Goal: Information Seeking & Learning: Learn about a topic

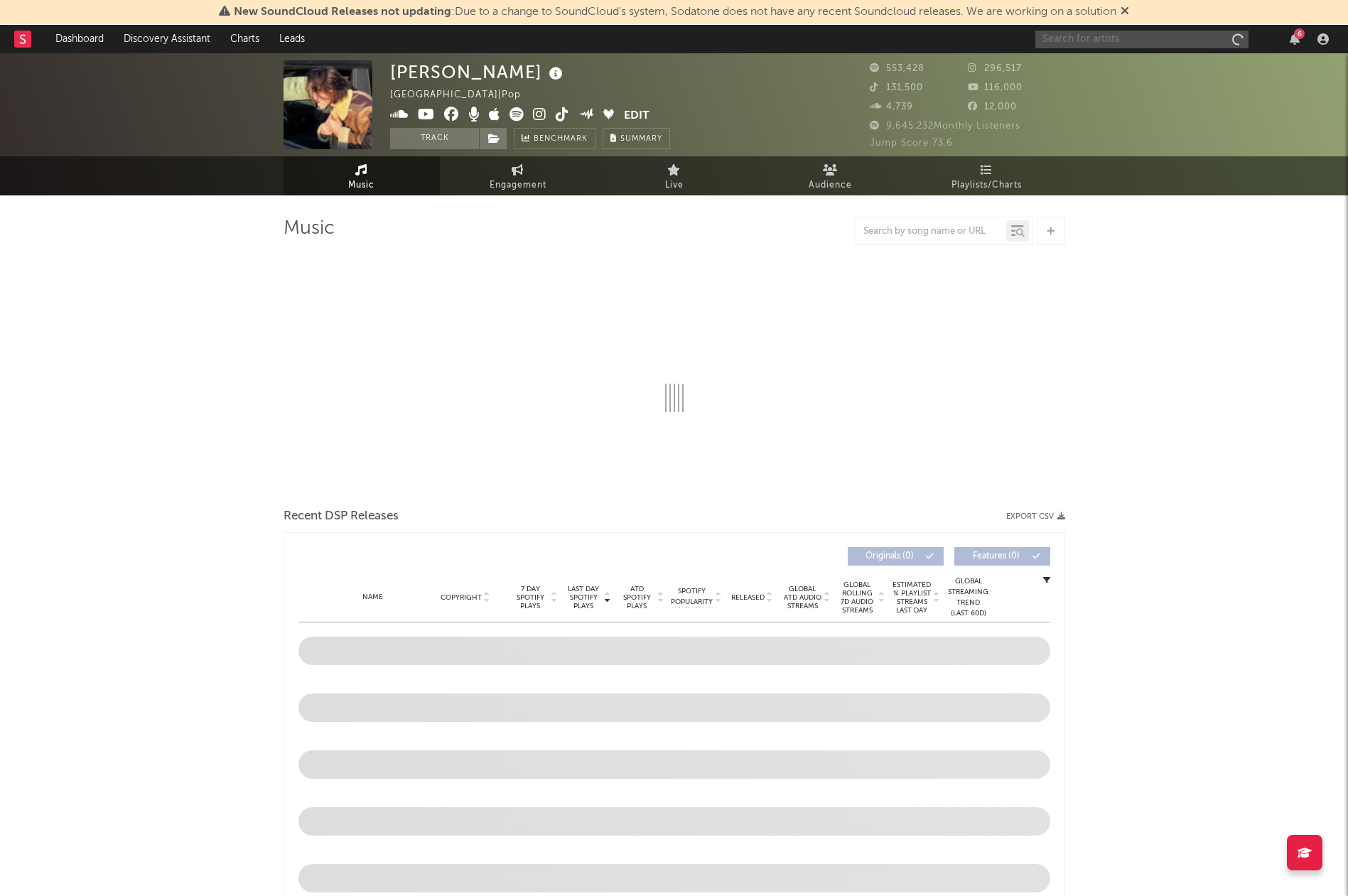
click at [1164, 39] on input "text" at bounding box center [1142, 39] width 213 height 18
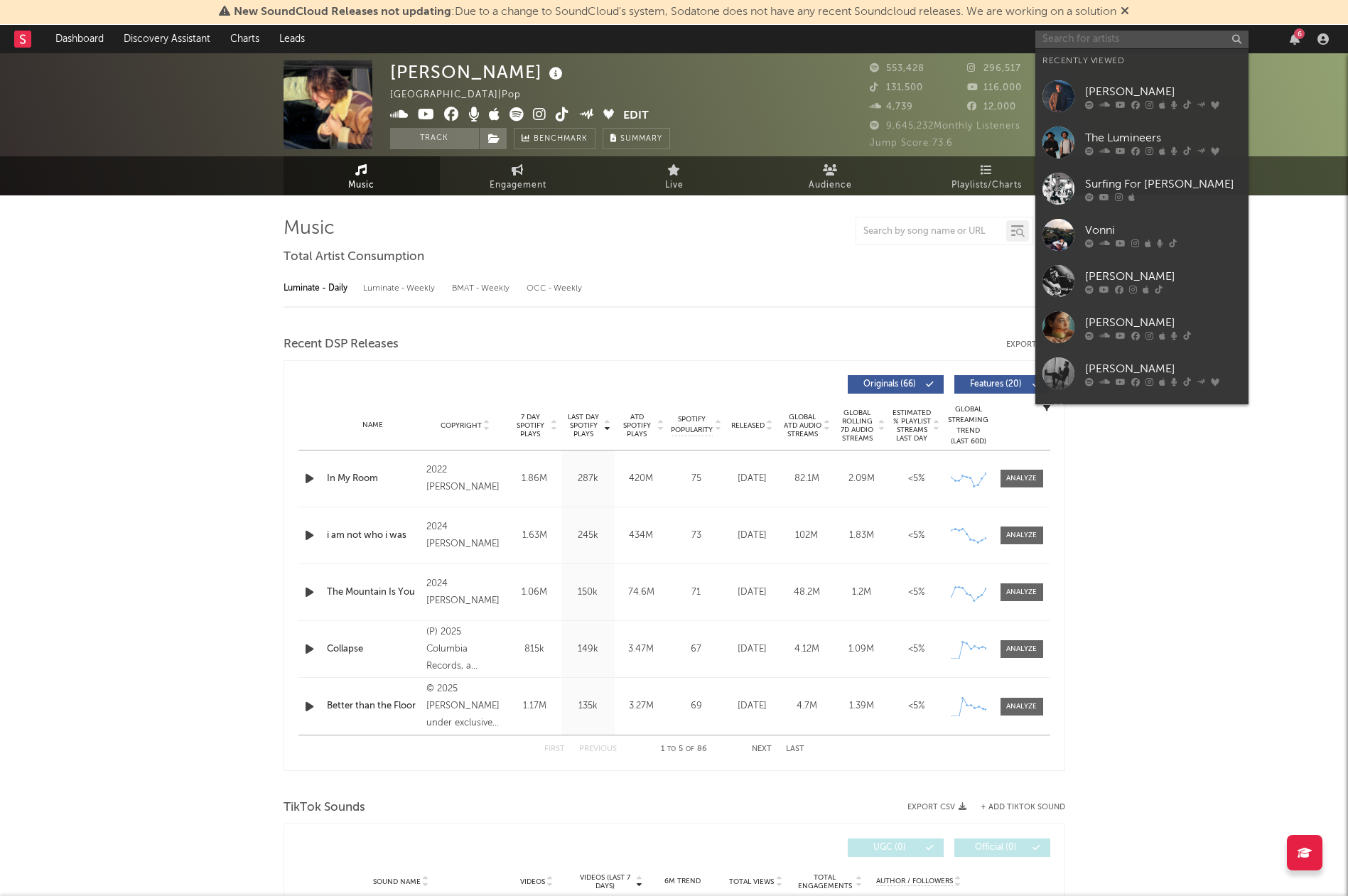
select select "6m"
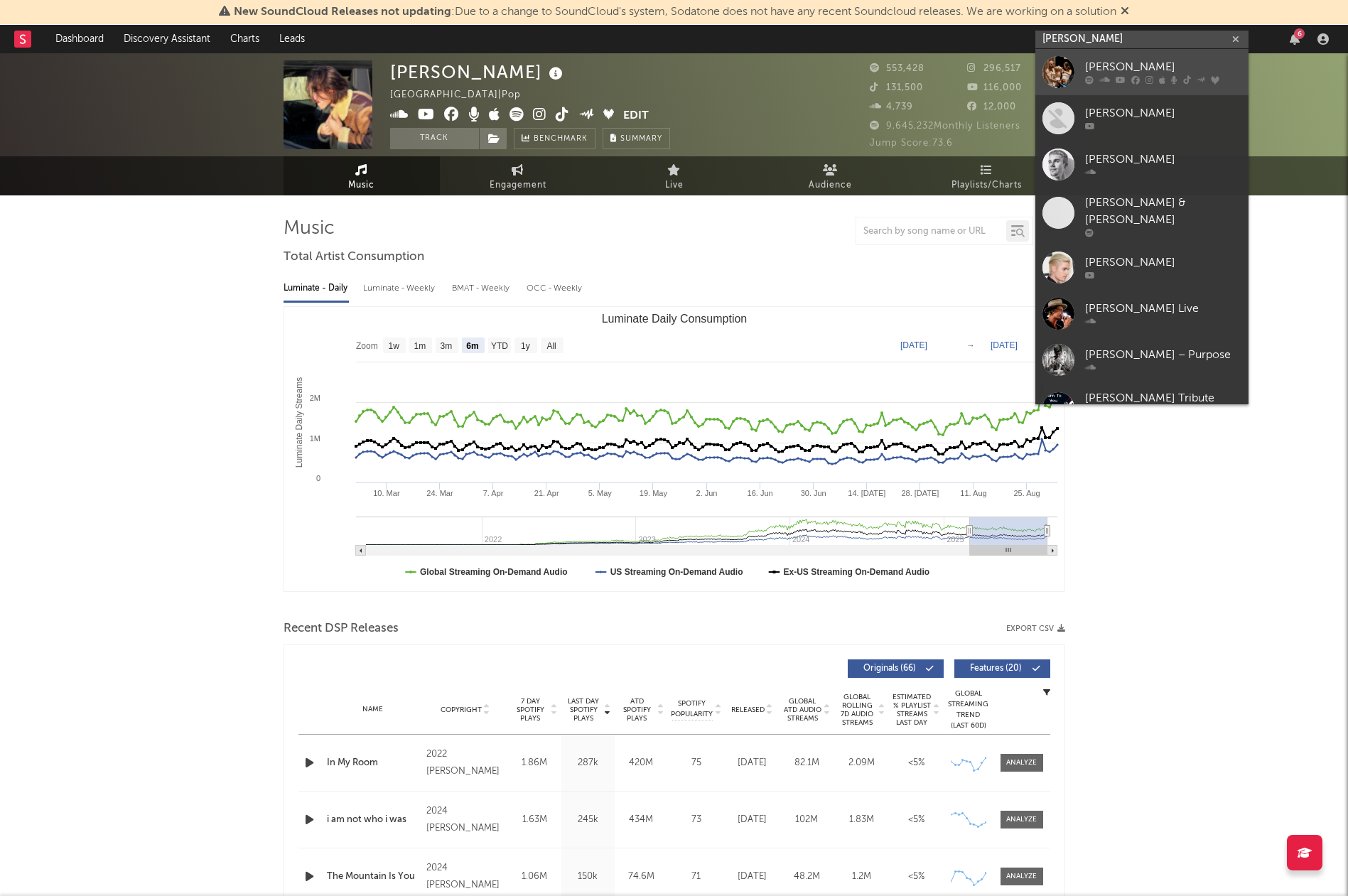
type input "[PERSON_NAME]"
click at [1065, 73] on div at bounding box center [1059, 72] width 32 height 32
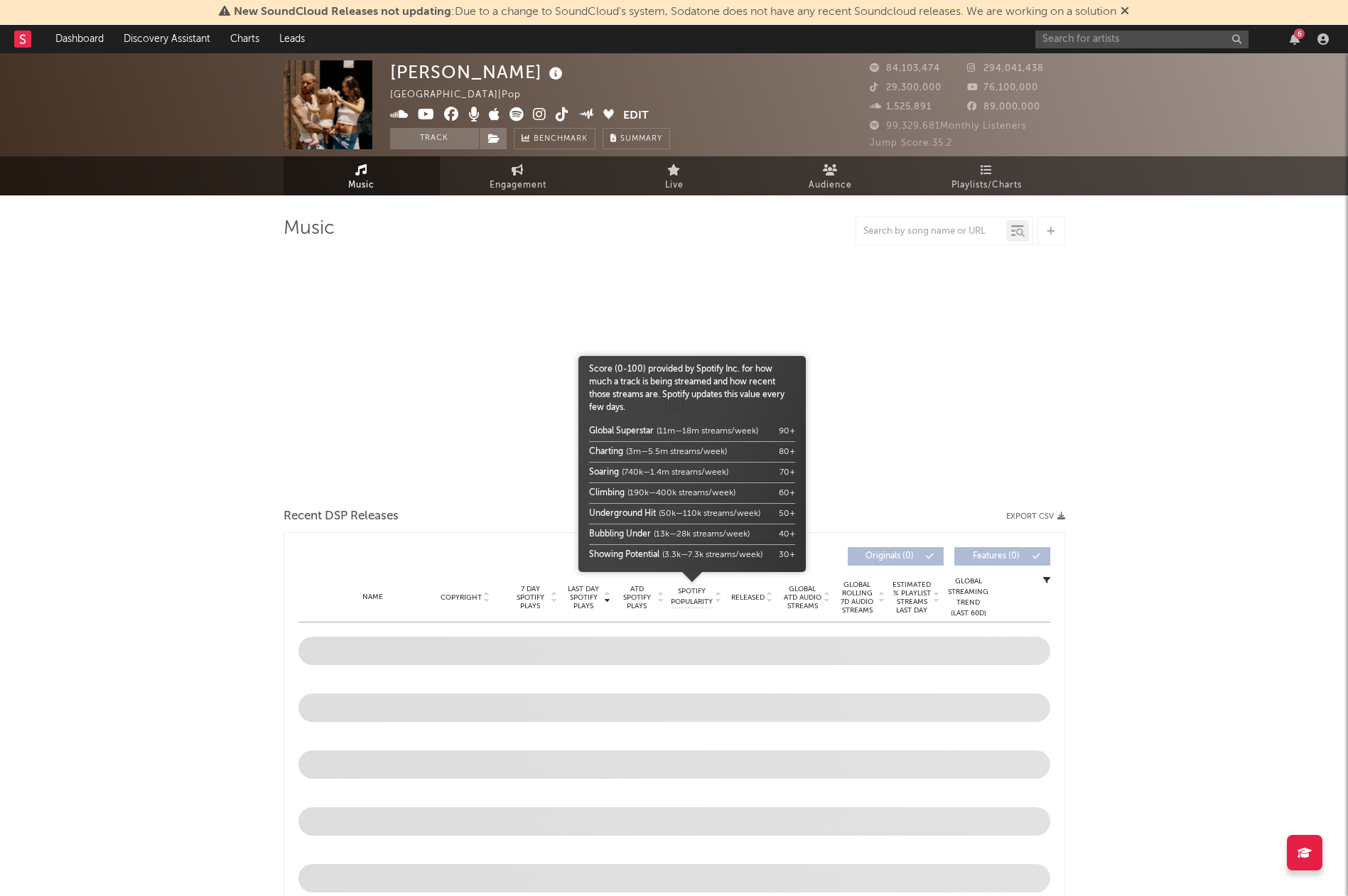
select select "6m"
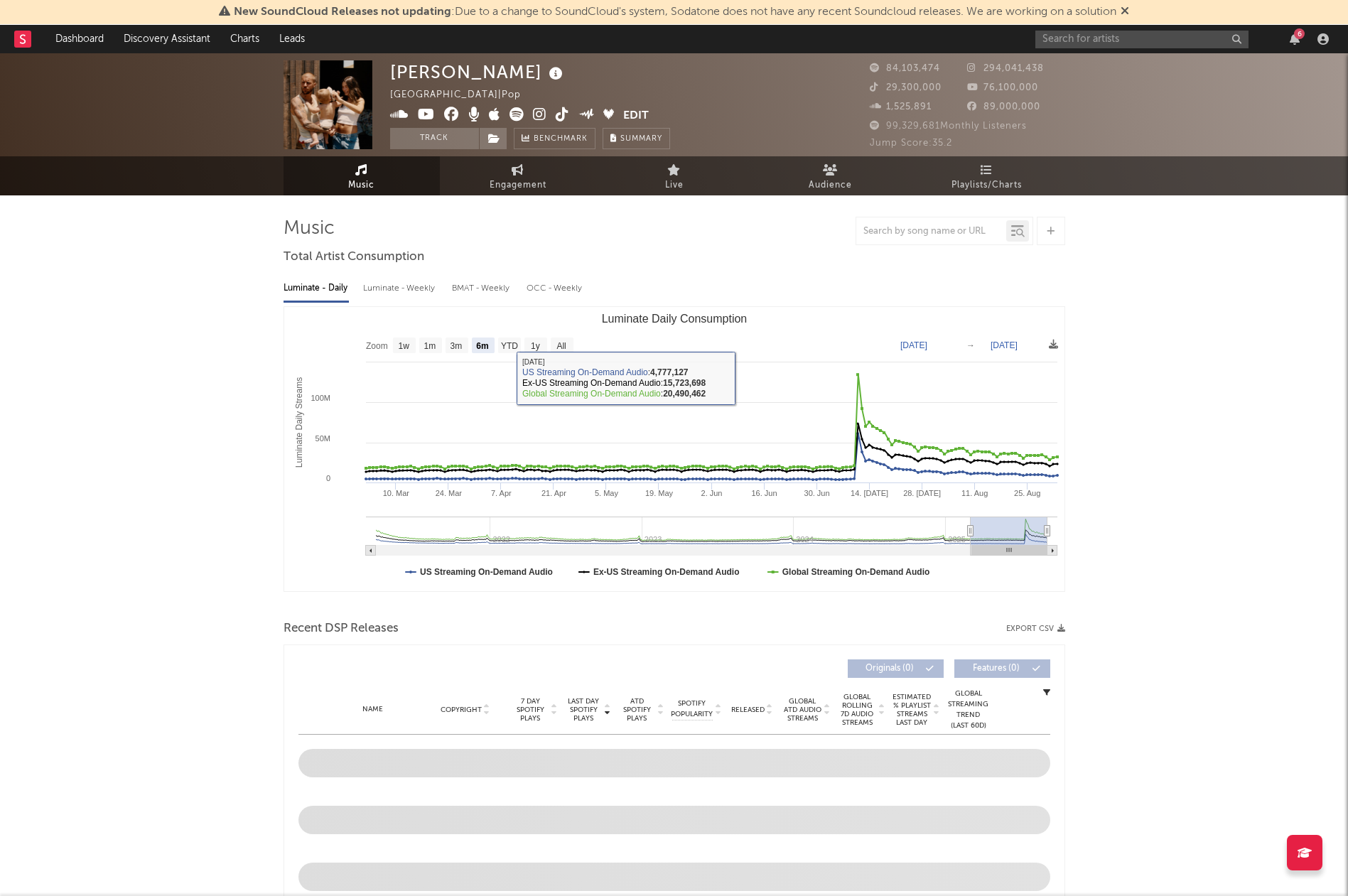
click at [414, 287] on div "Luminate - Weekly" at bounding box center [401, 288] width 75 height 24
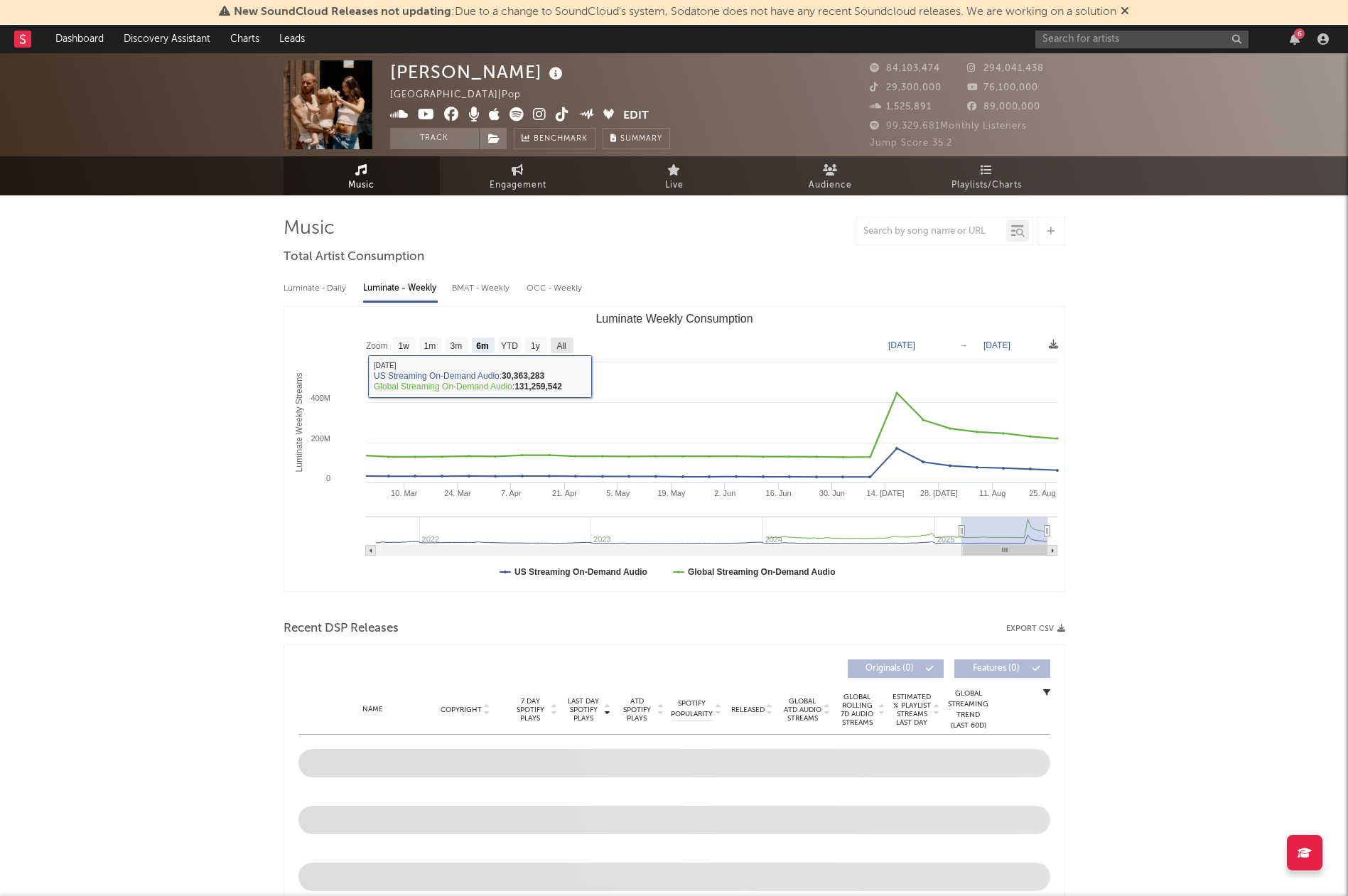
click at [559, 348] on text "All" at bounding box center [561, 346] width 9 height 10
select select "All"
type input "[DATE]"
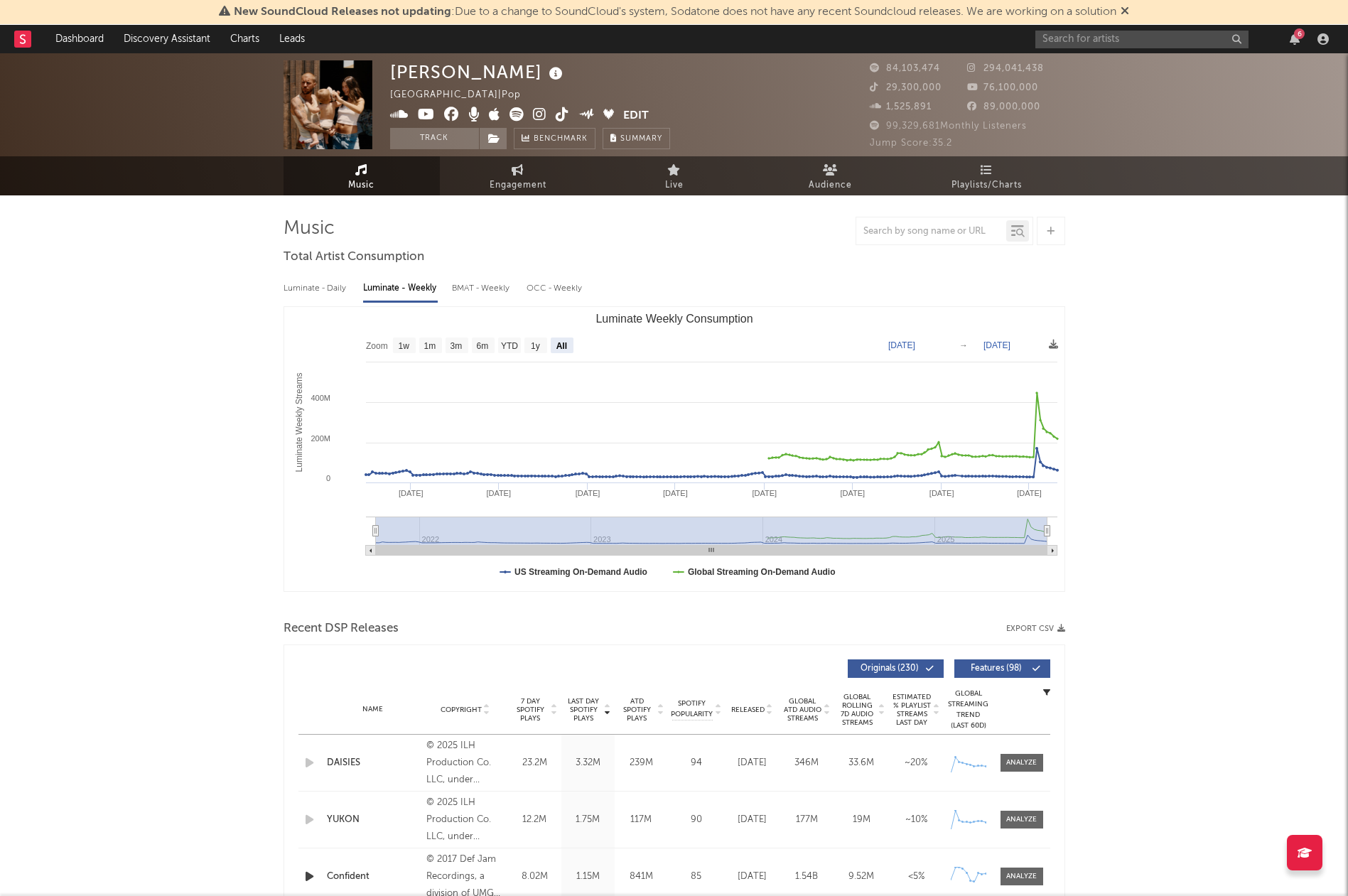
click at [570, 697] on span "Last Day Spotify Plays" at bounding box center [584, 710] width 38 height 26
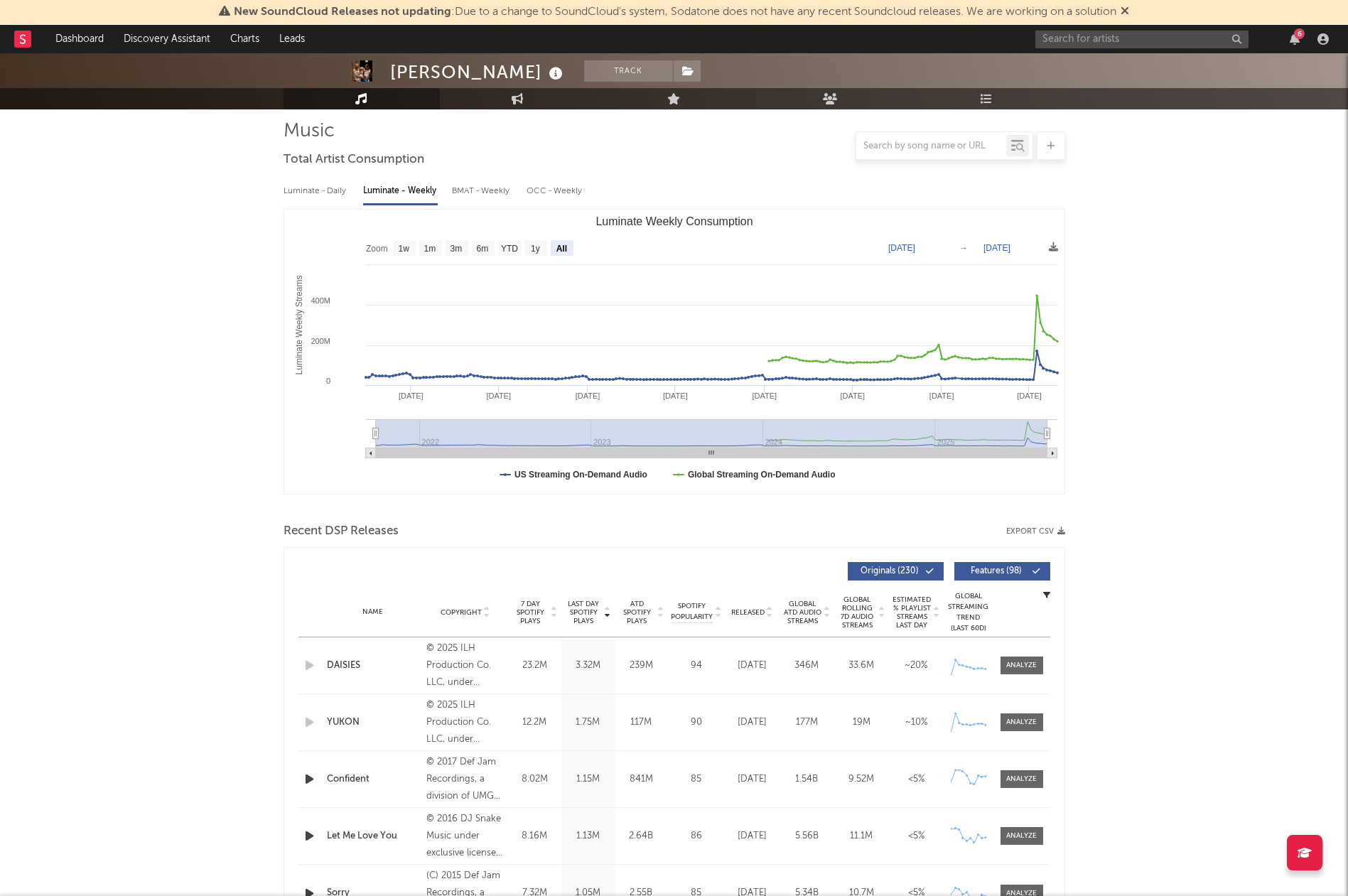
scroll to position [105, 0]
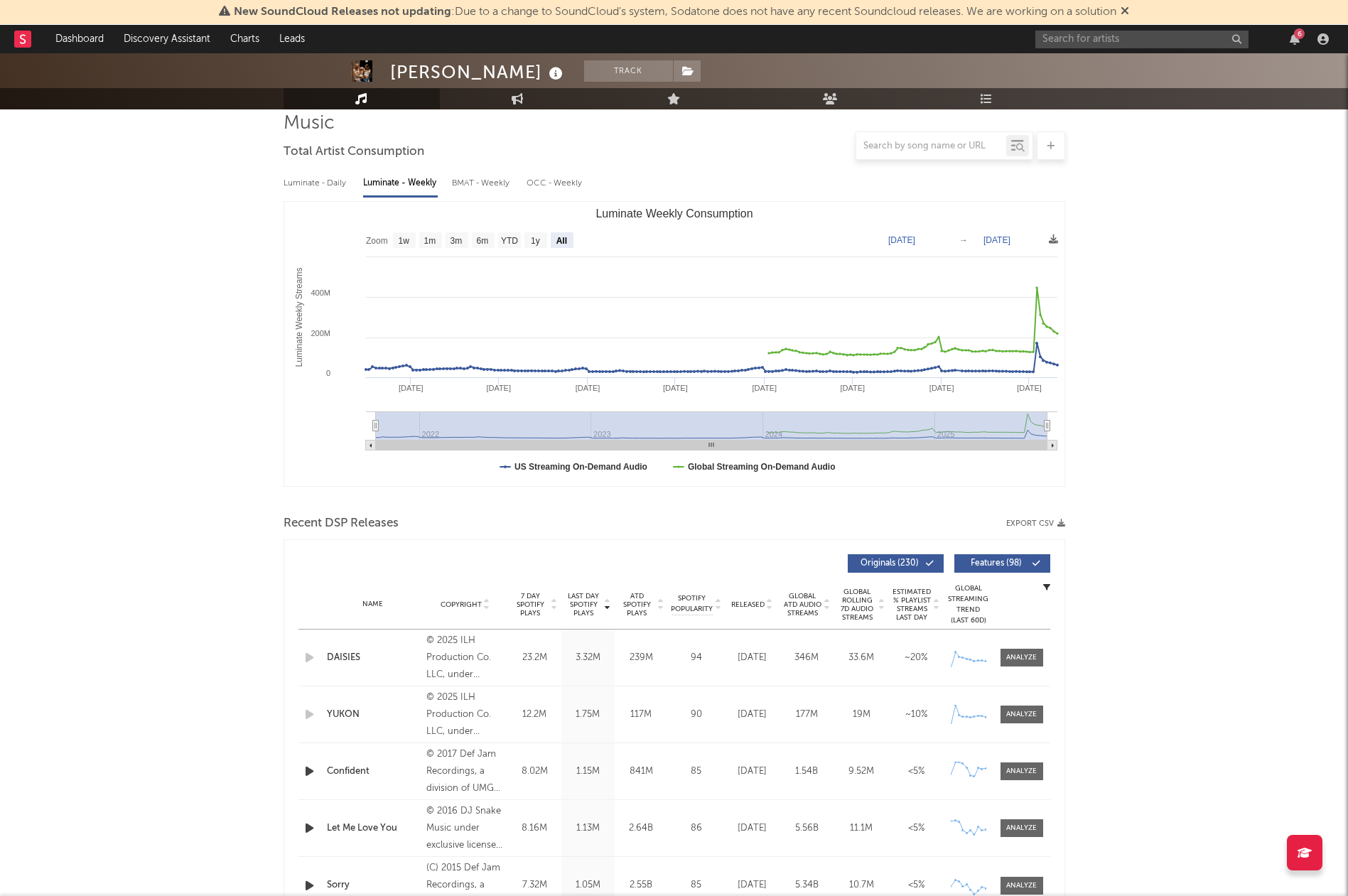
click at [526, 596] on span "7 Day Spotify Plays" at bounding box center [530, 604] width 38 height 26
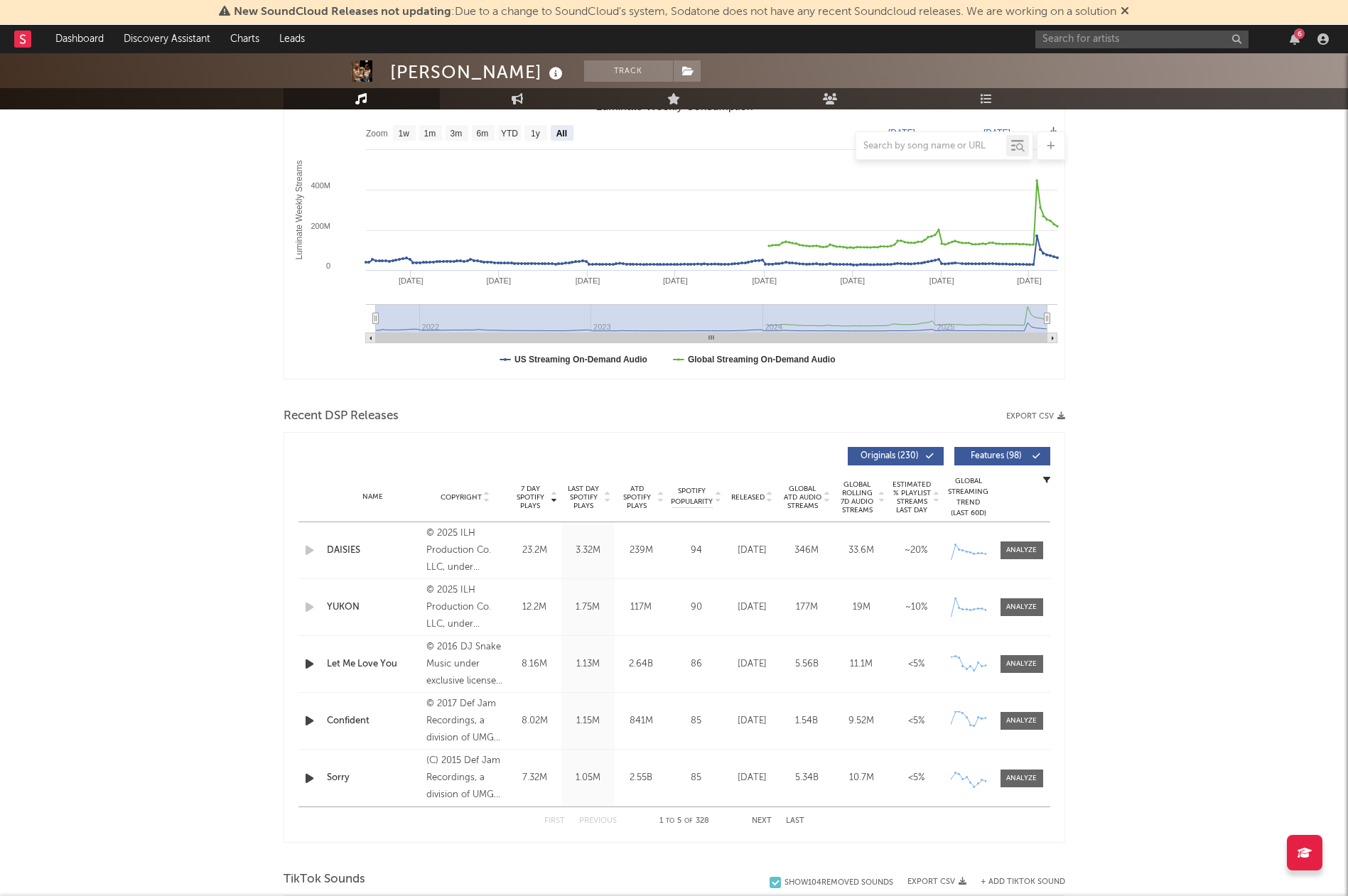
scroll to position [221, 0]
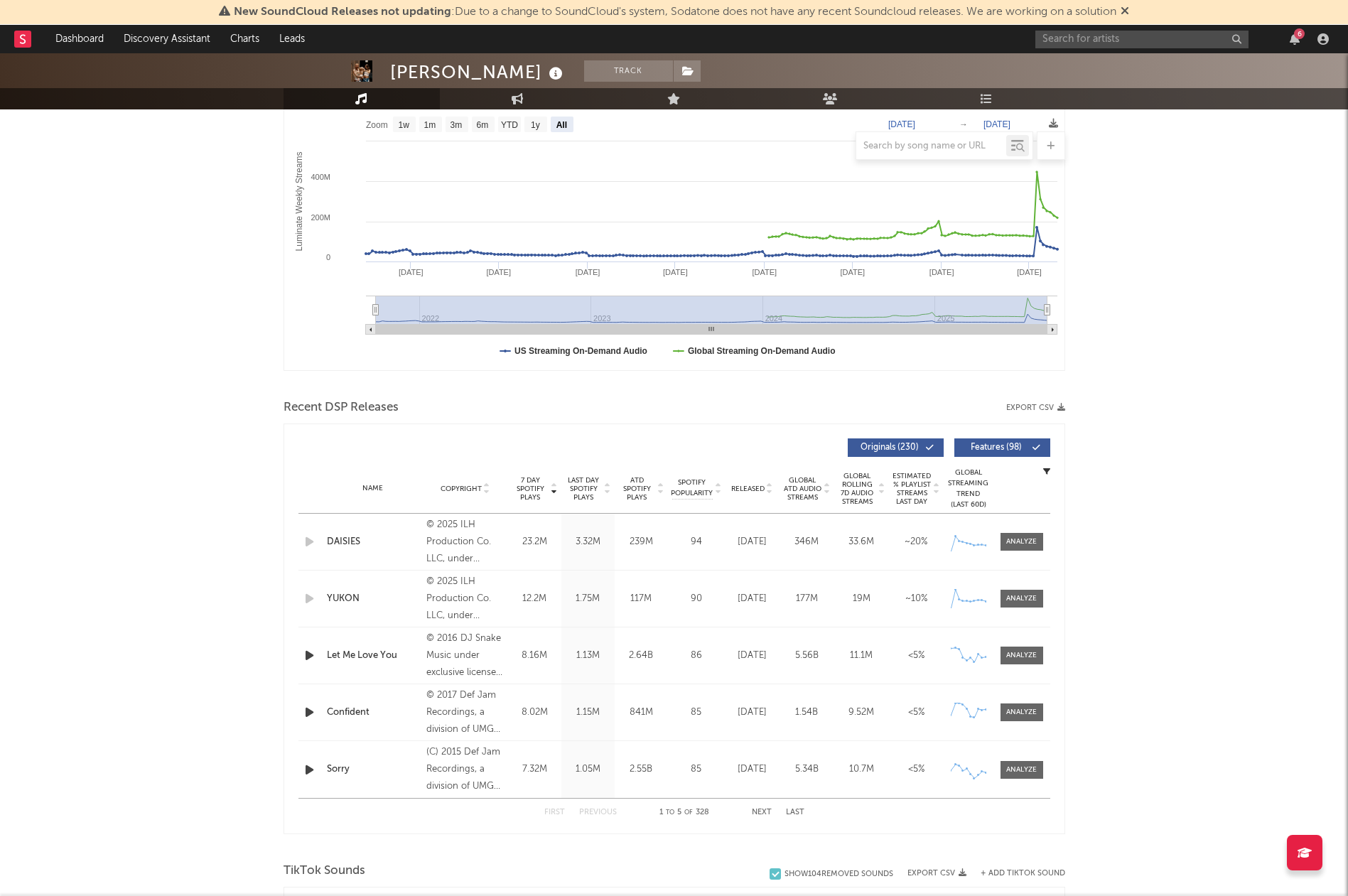
click at [583, 493] on span "Last Day Spotify Plays" at bounding box center [584, 488] width 38 height 26
click at [582, 493] on span "Last Day Spotify Plays" at bounding box center [584, 488] width 38 height 26
click at [759, 809] on button "Next" at bounding box center [761, 812] width 20 height 8
click at [760, 811] on button "Next" at bounding box center [761, 812] width 20 height 8
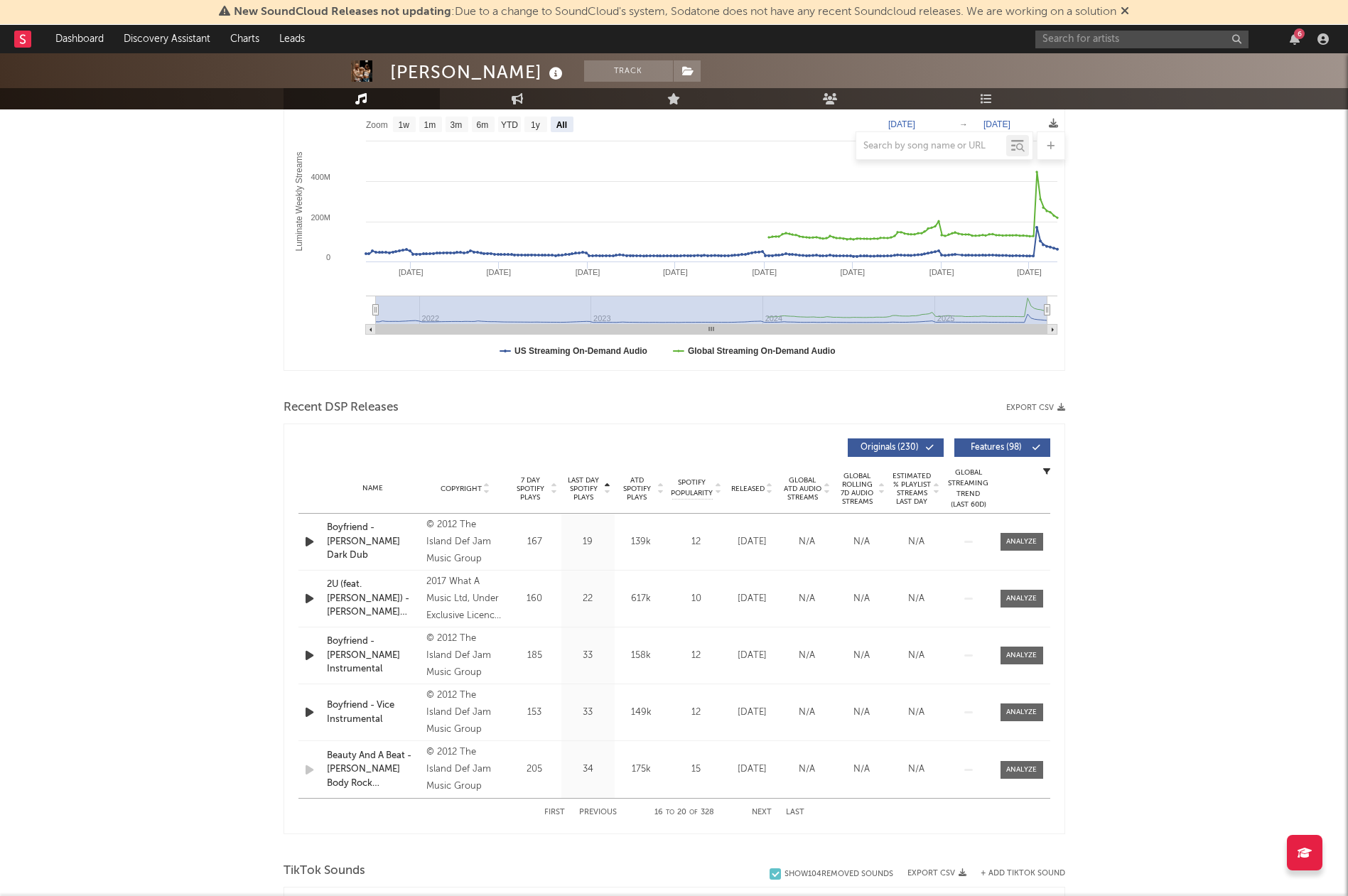
click at [761, 812] on button "Next" at bounding box center [761, 812] width 20 height 8
click at [761, 812] on button "Next" at bounding box center [761, 812] width 20 height 8
click at [761, 812] on button "Next" at bounding box center [761, 812] width 20 height 8
click at [764, 805] on div "First Previous 36 to 40 of 328 Next Last" at bounding box center [674, 812] width 260 height 28
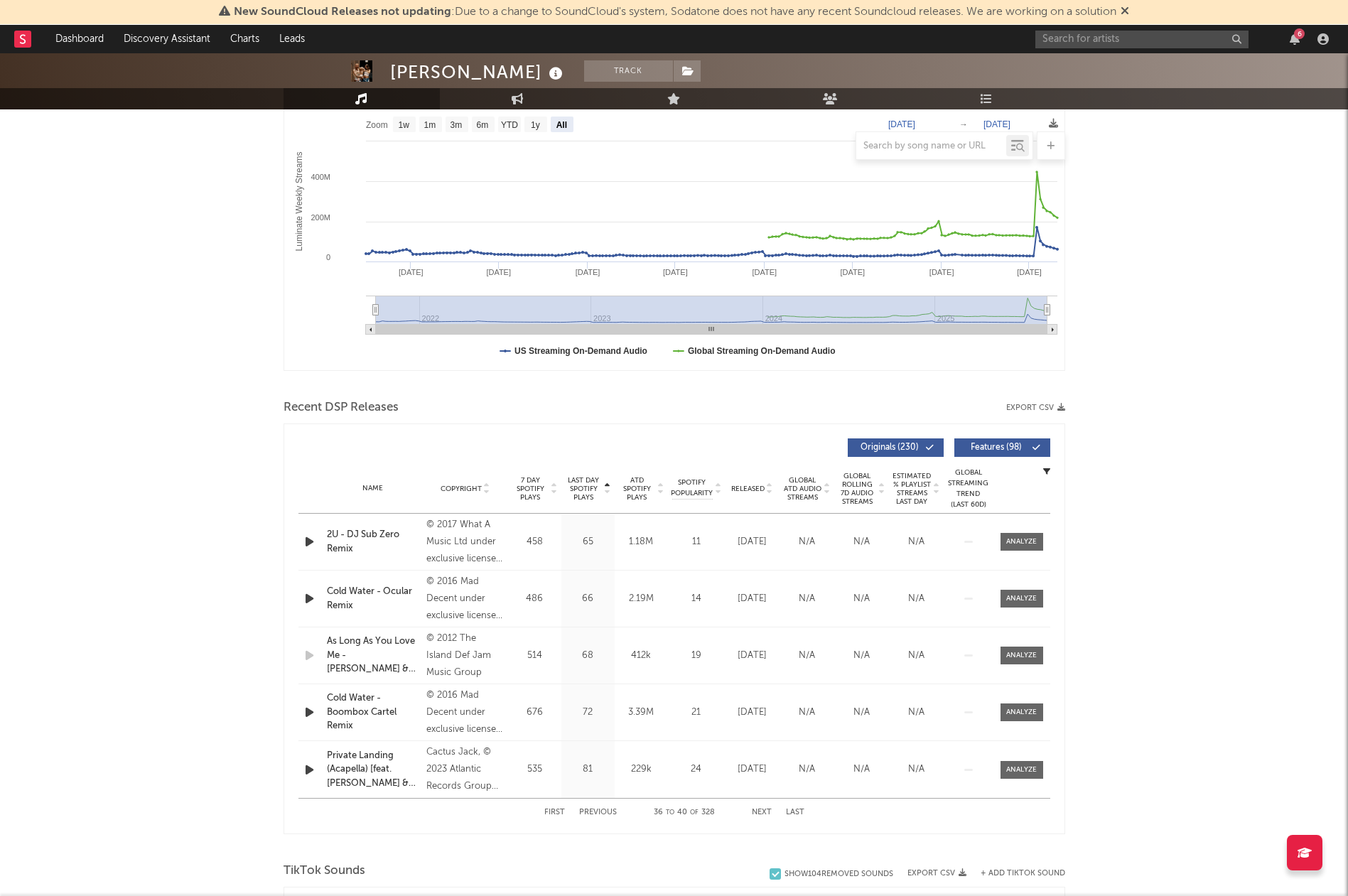
click at [766, 808] on button "Next" at bounding box center [761, 812] width 20 height 8
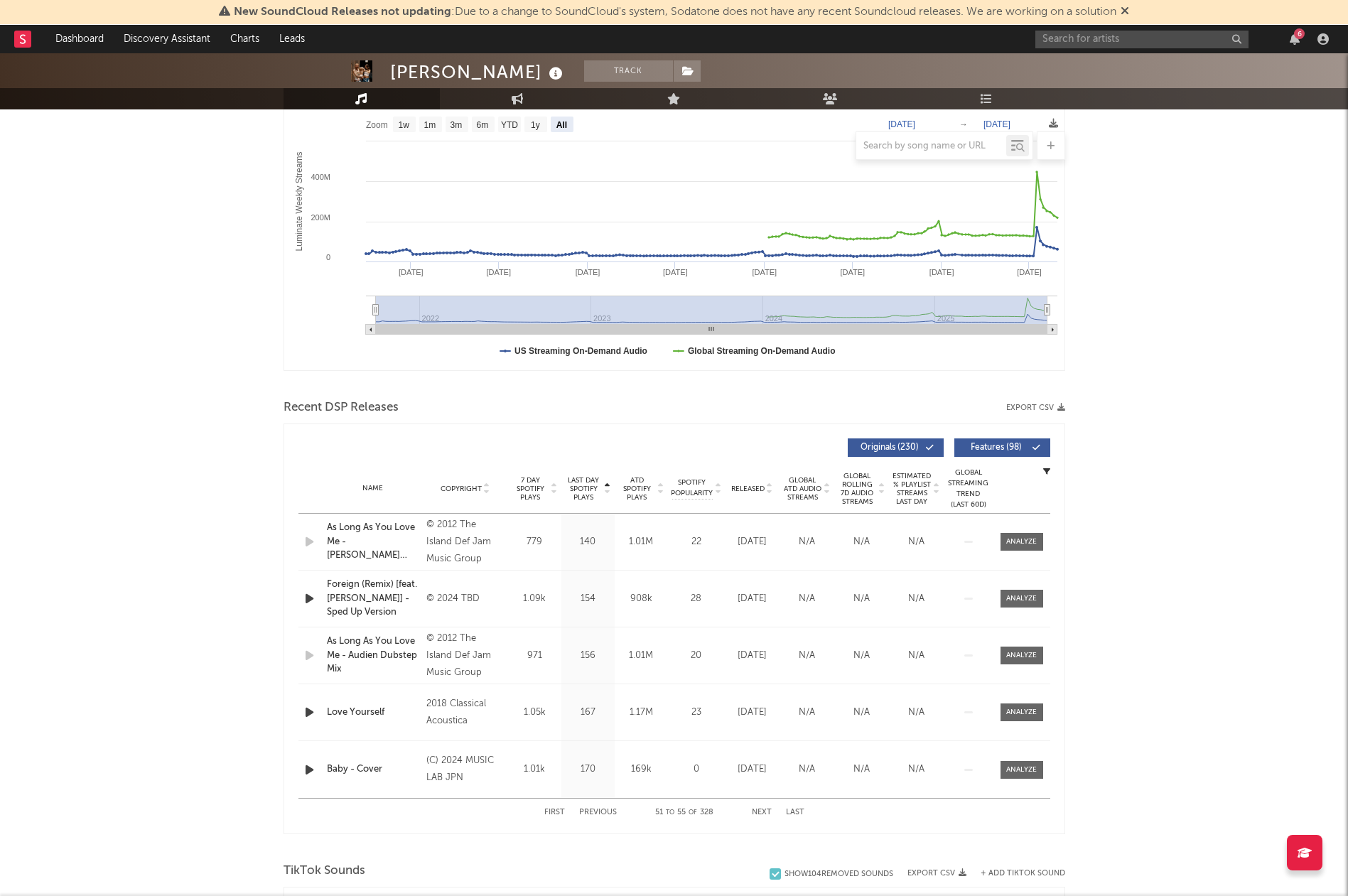
click at [766, 808] on button "Next" at bounding box center [761, 812] width 20 height 8
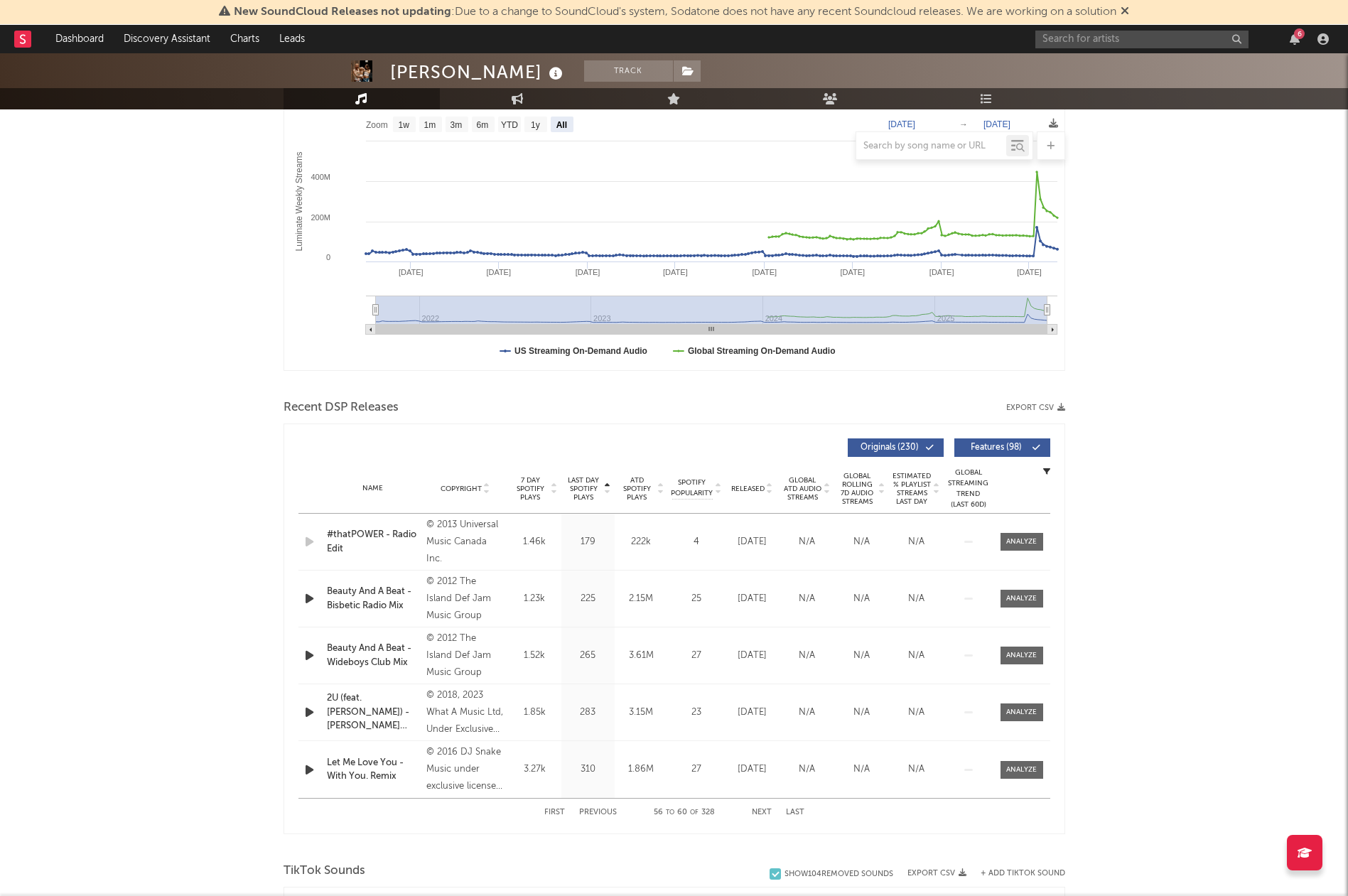
click at [766, 808] on button "Next" at bounding box center [761, 812] width 20 height 8
click at [765, 808] on button "Next" at bounding box center [761, 812] width 20 height 8
click at [582, 489] on span "Last Day Spotify Plays" at bounding box center [584, 488] width 38 height 26
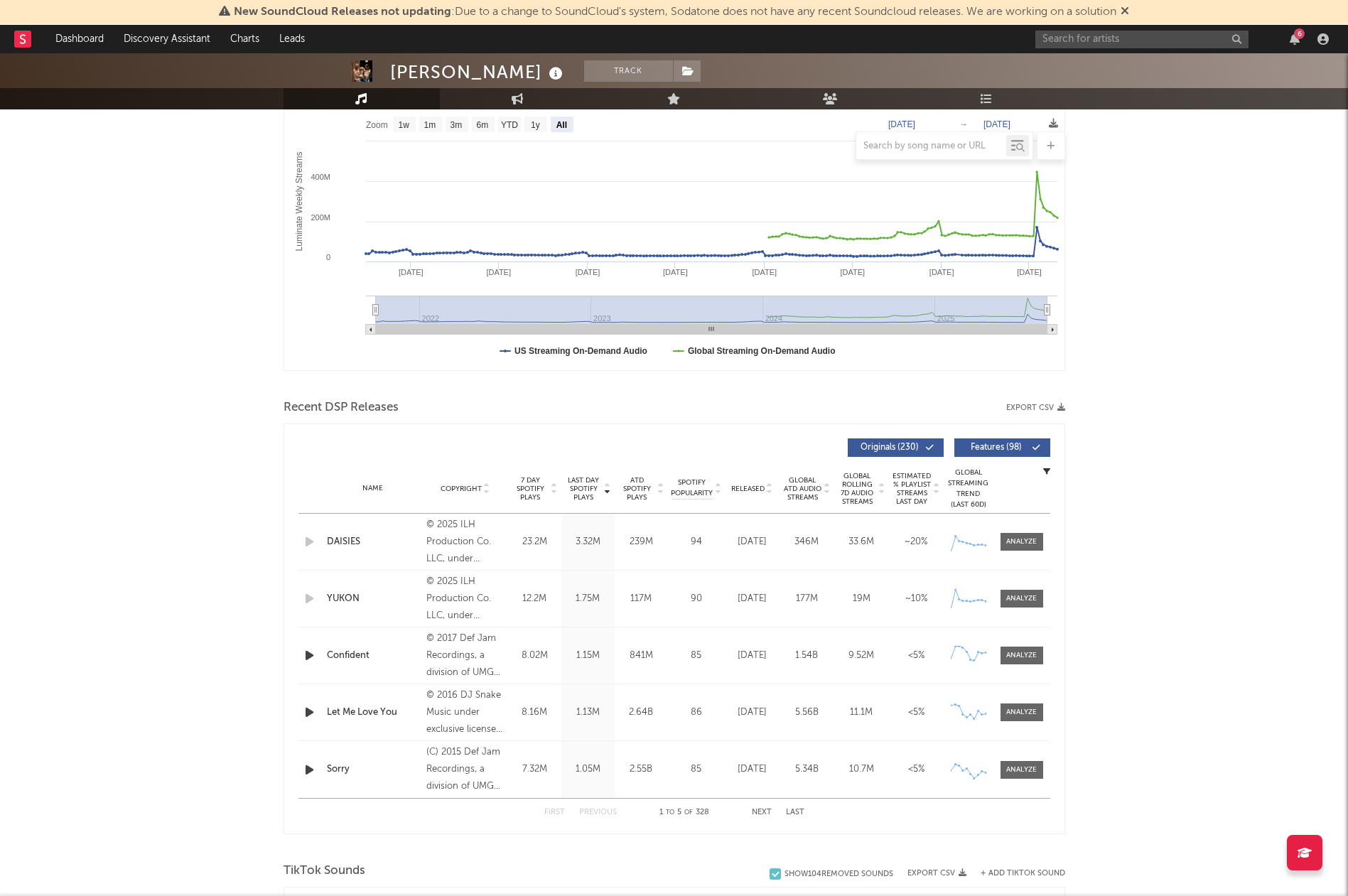
click at [582, 489] on span "Last Day Spotify Plays" at bounding box center [584, 488] width 38 height 26
click at [737, 487] on span "Released" at bounding box center [748, 488] width 33 height 9
click at [738, 487] on span "Released" at bounding box center [748, 488] width 33 height 9
click at [589, 491] on span "Last Day Spotify Plays" at bounding box center [584, 488] width 38 height 26
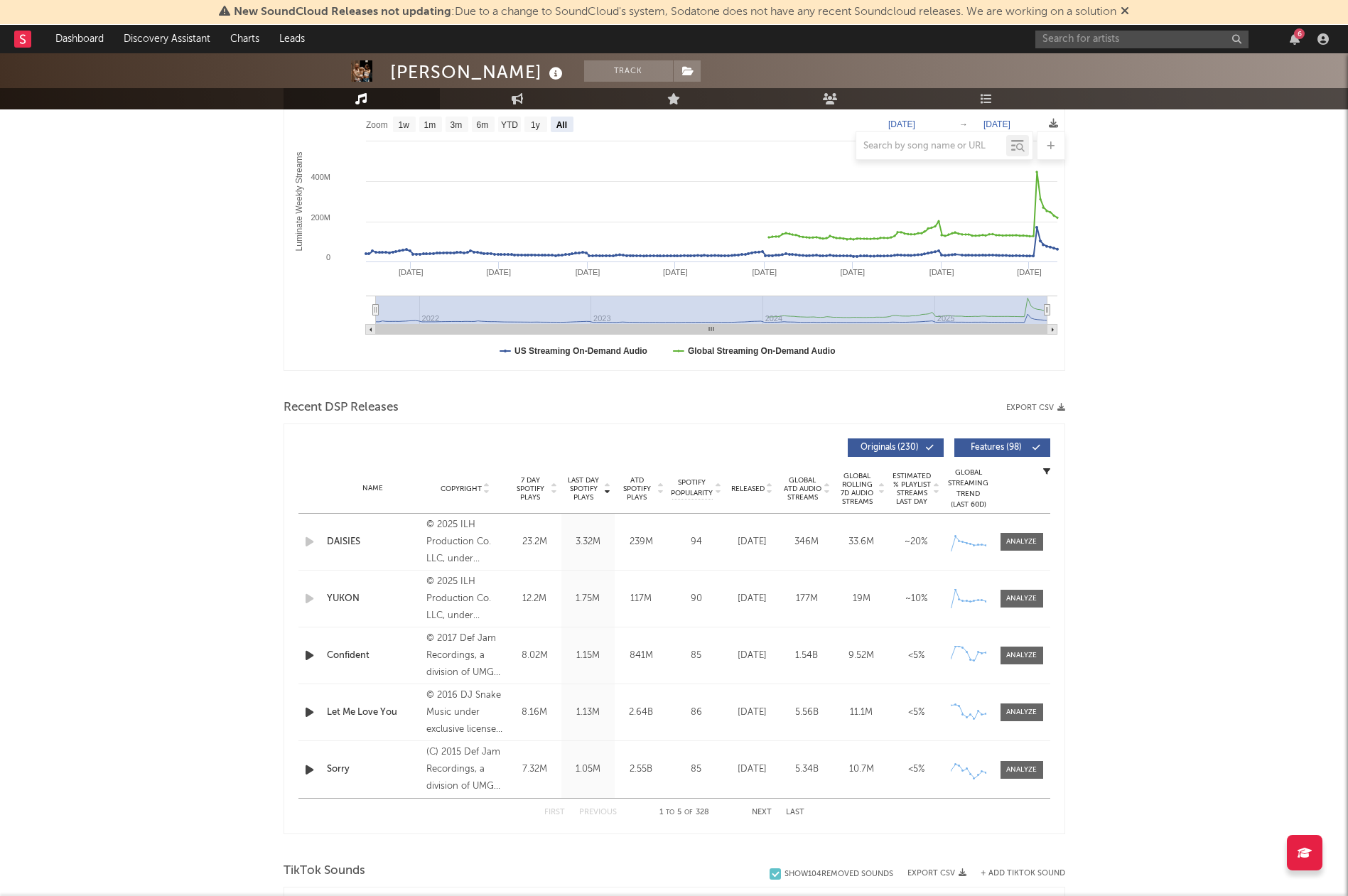
click at [767, 812] on button "Next" at bounding box center [761, 812] width 20 height 8
click at [757, 809] on button "Next" at bounding box center [761, 812] width 20 height 8
click at [757, 810] on button "Next" at bounding box center [761, 812] width 20 height 8
click at [757, 811] on button "Next" at bounding box center [761, 812] width 20 height 8
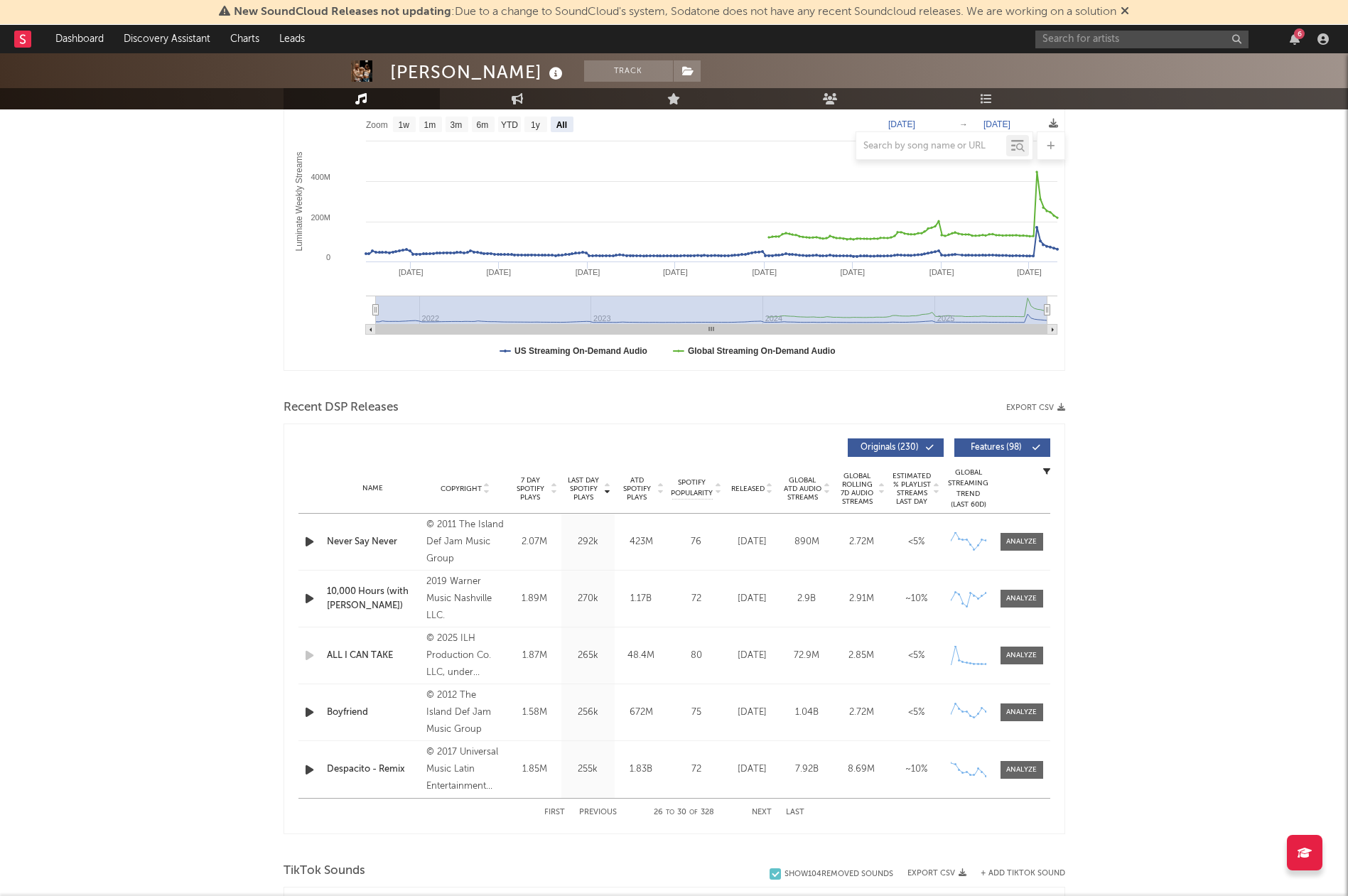
click at [757, 811] on button "Next" at bounding box center [761, 812] width 20 height 8
click at [601, 812] on button "Previous" at bounding box center [598, 812] width 38 height 8
click at [555, 806] on div "First Previous 26 to 30 of 328 Next Last" at bounding box center [674, 812] width 260 height 28
click at [553, 812] on button "First" at bounding box center [554, 812] width 20 height 8
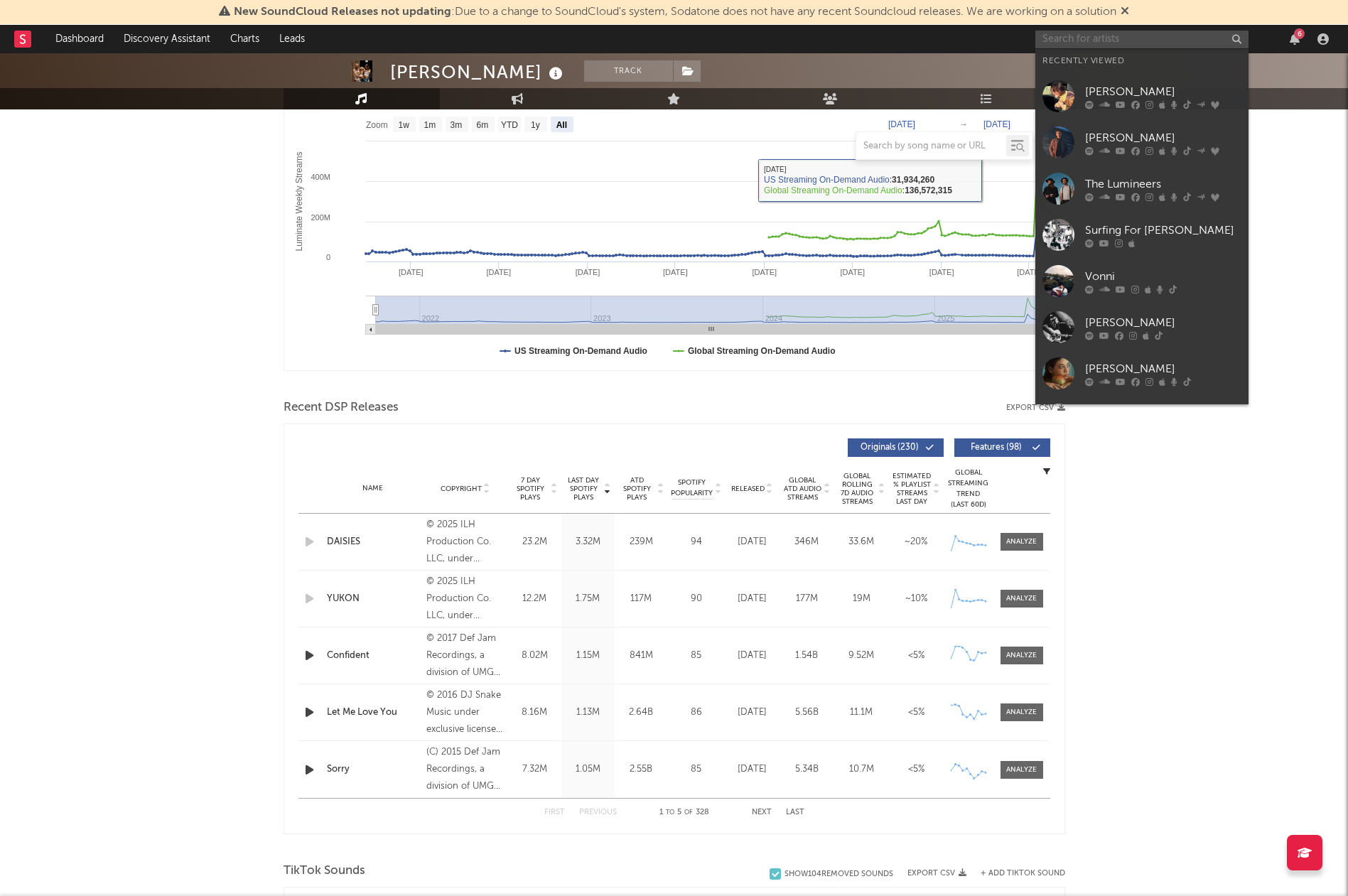
click at [1085, 43] on input "text" at bounding box center [1142, 39] width 213 height 18
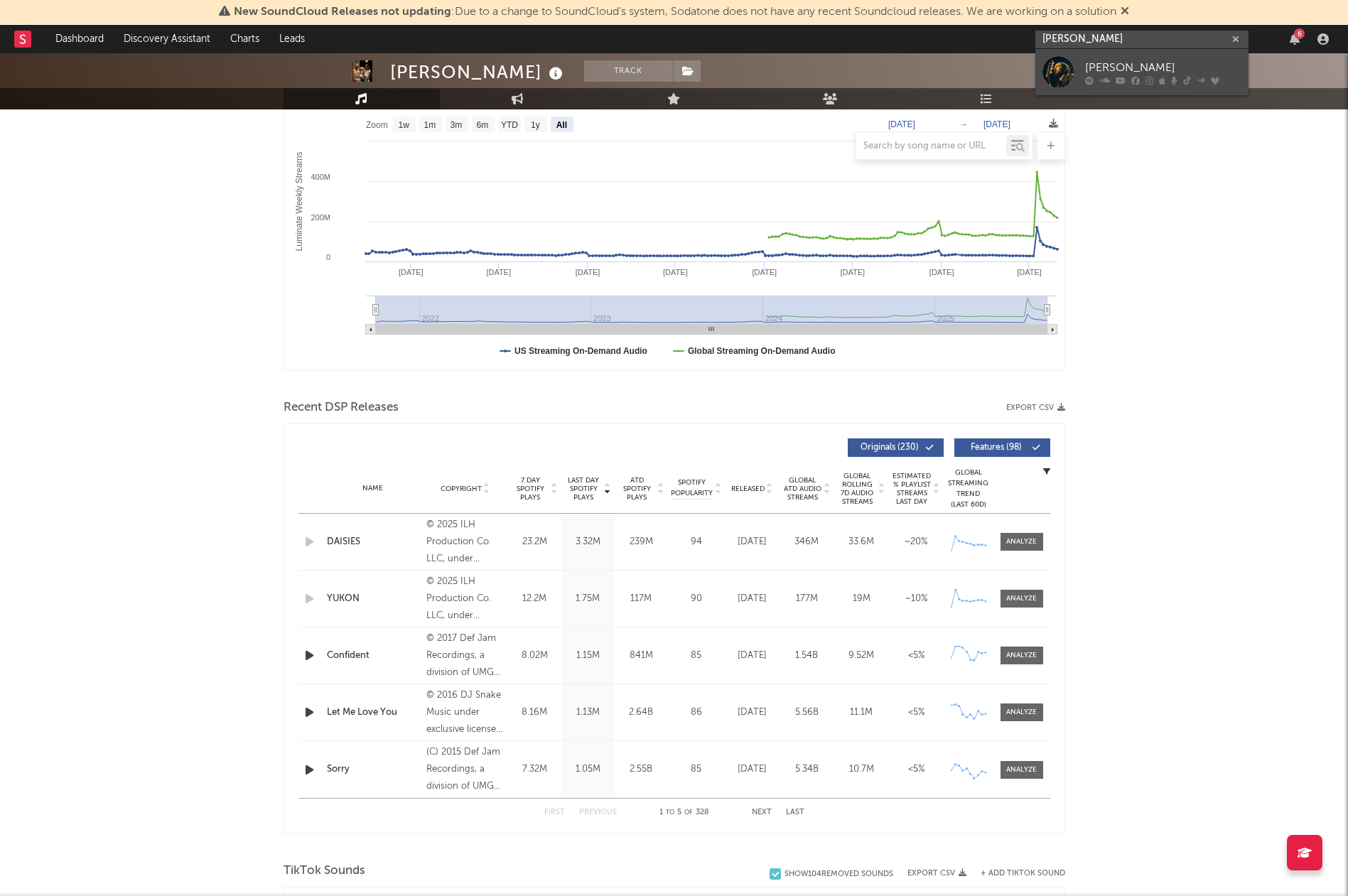
type input "[PERSON_NAME]"
click at [1129, 60] on div "[PERSON_NAME]" at bounding box center [1163, 67] width 156 height 17
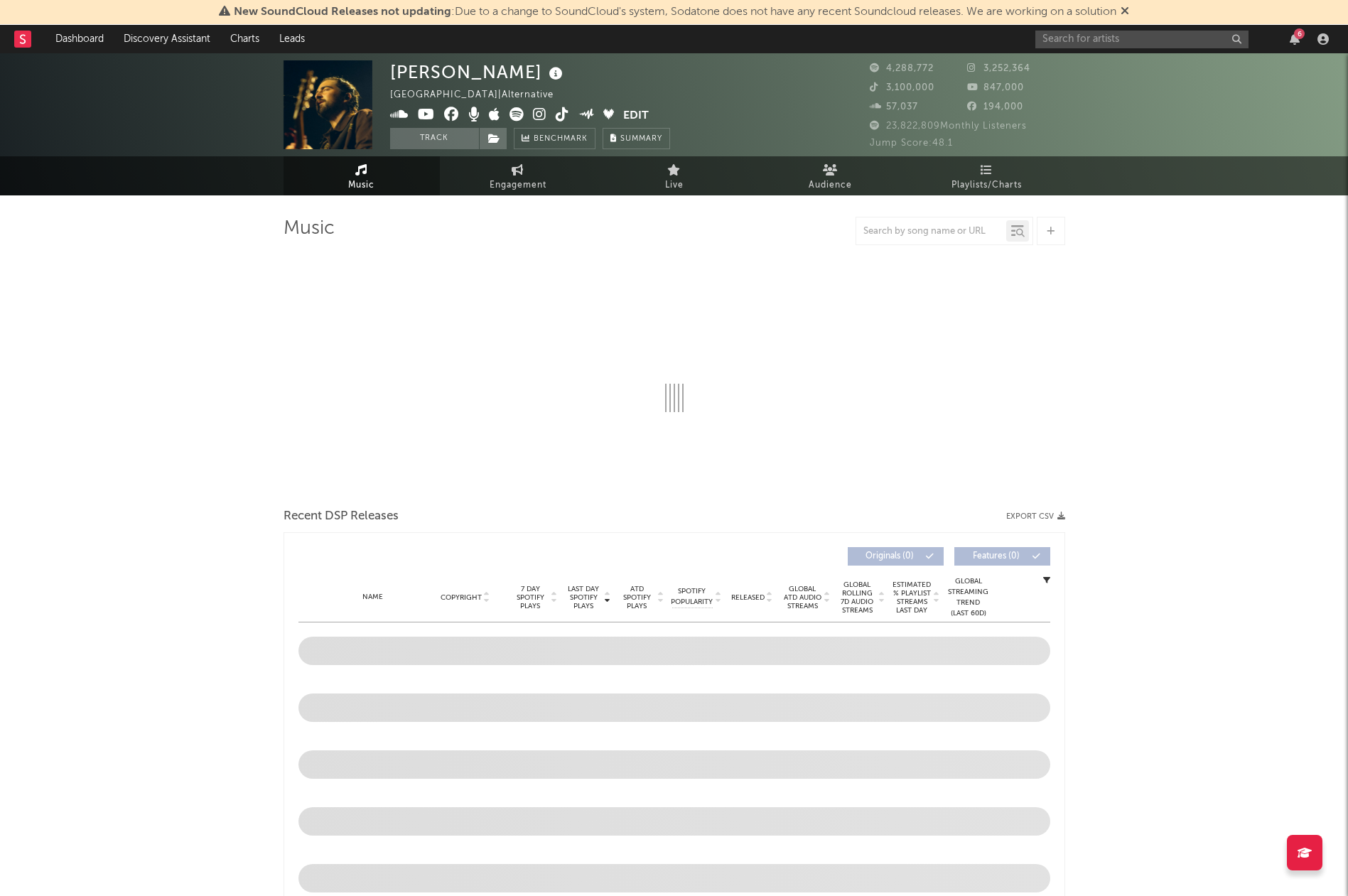
select select "6m"
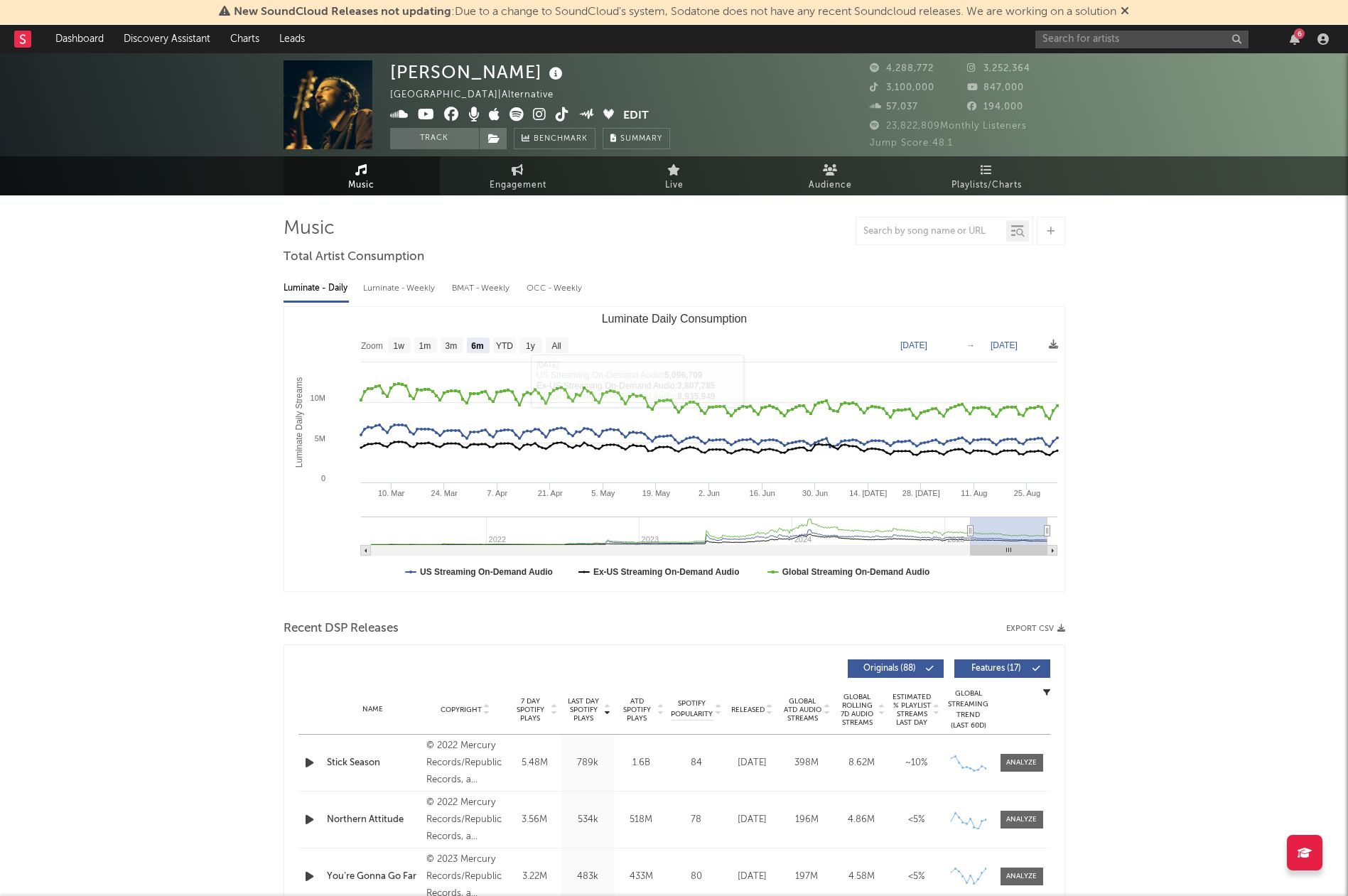
click at [407, 288] on div "Luminate - Weekly" at bounding box center [401, 288] width 75 height 24
select select "6m"
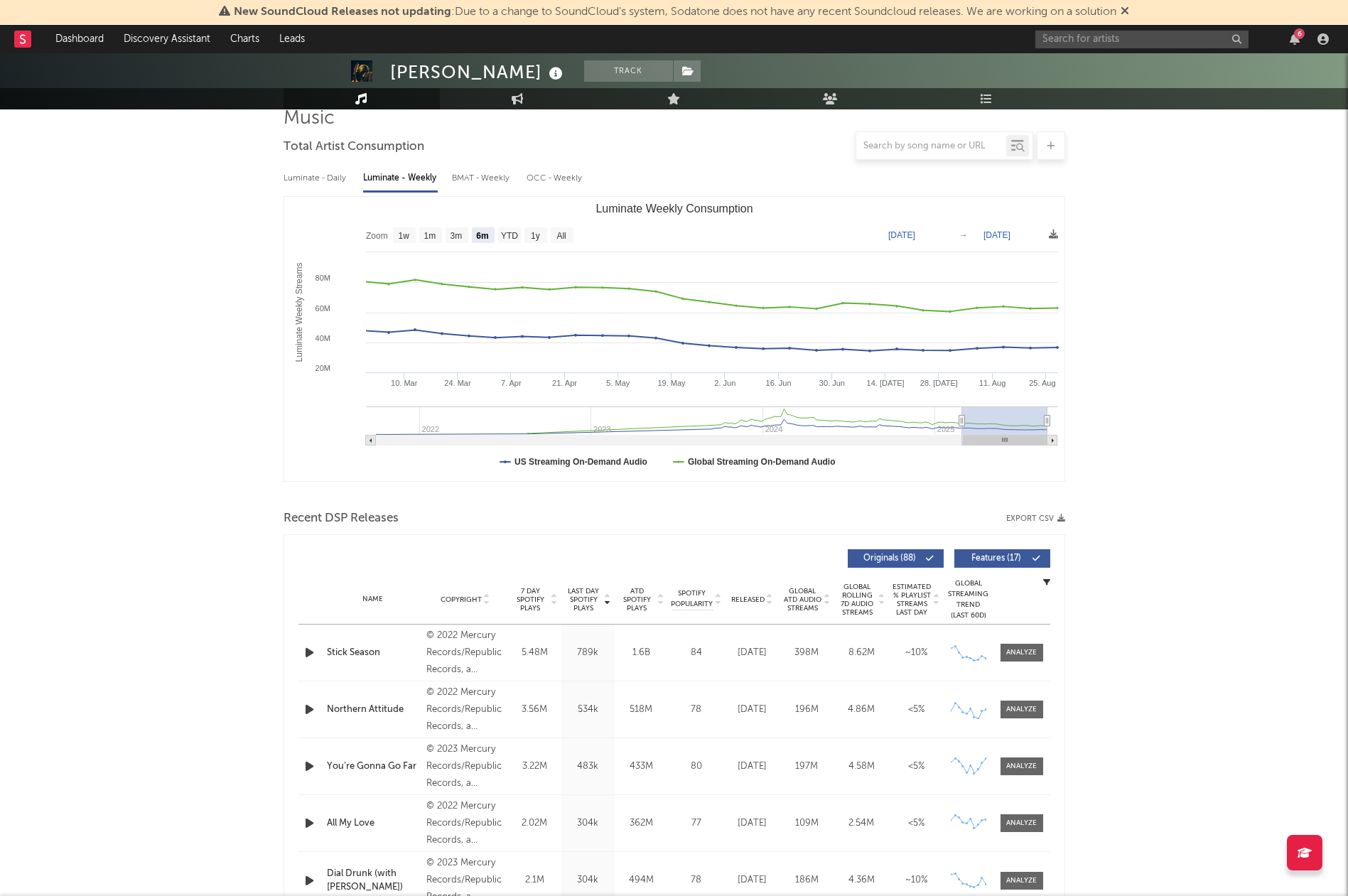
scroll to position [111, 0]
click at [540, 595] on span "7 Day Spotify Plays" at bounding box center [530, 599] width 38 height 26
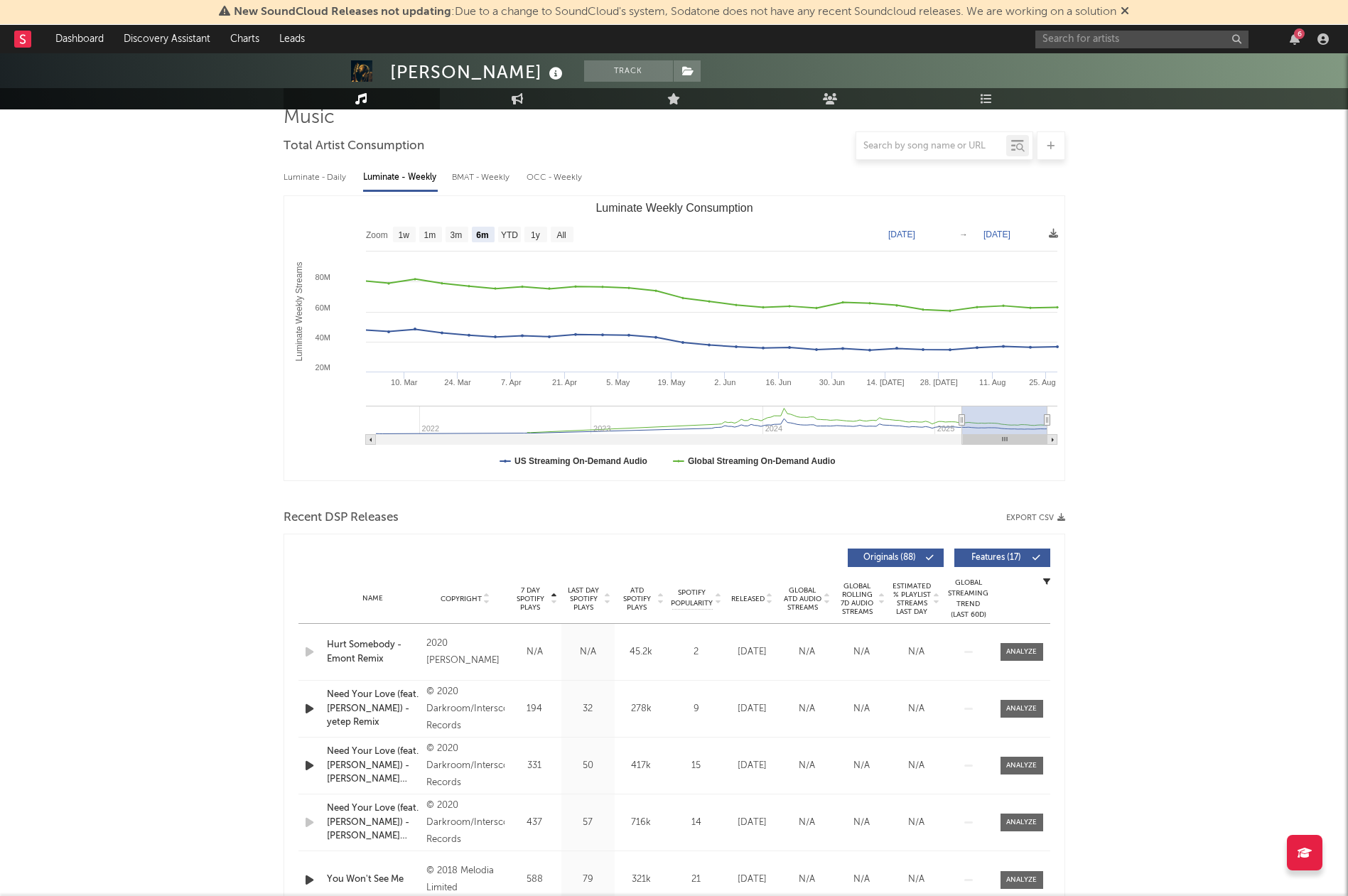
click at [540, 595] on span "7 Day Spotify Plays" at bounding box center [530, 599] width 38 height 26
click at [649, 611] on span "ATD Spotify Plays" at bounding box center [637, 599] width 38 height 26
click at [649, 611] on div "Name Copyright Label Album Names Composer Names 7 Day Spotify Plays Last Day Sp…" at bounding box center [674, 598] width 752 height 49
click at [628, 602] on span "ATD Spotify Plays" at bounding box center [637, 599] width 38 height 26
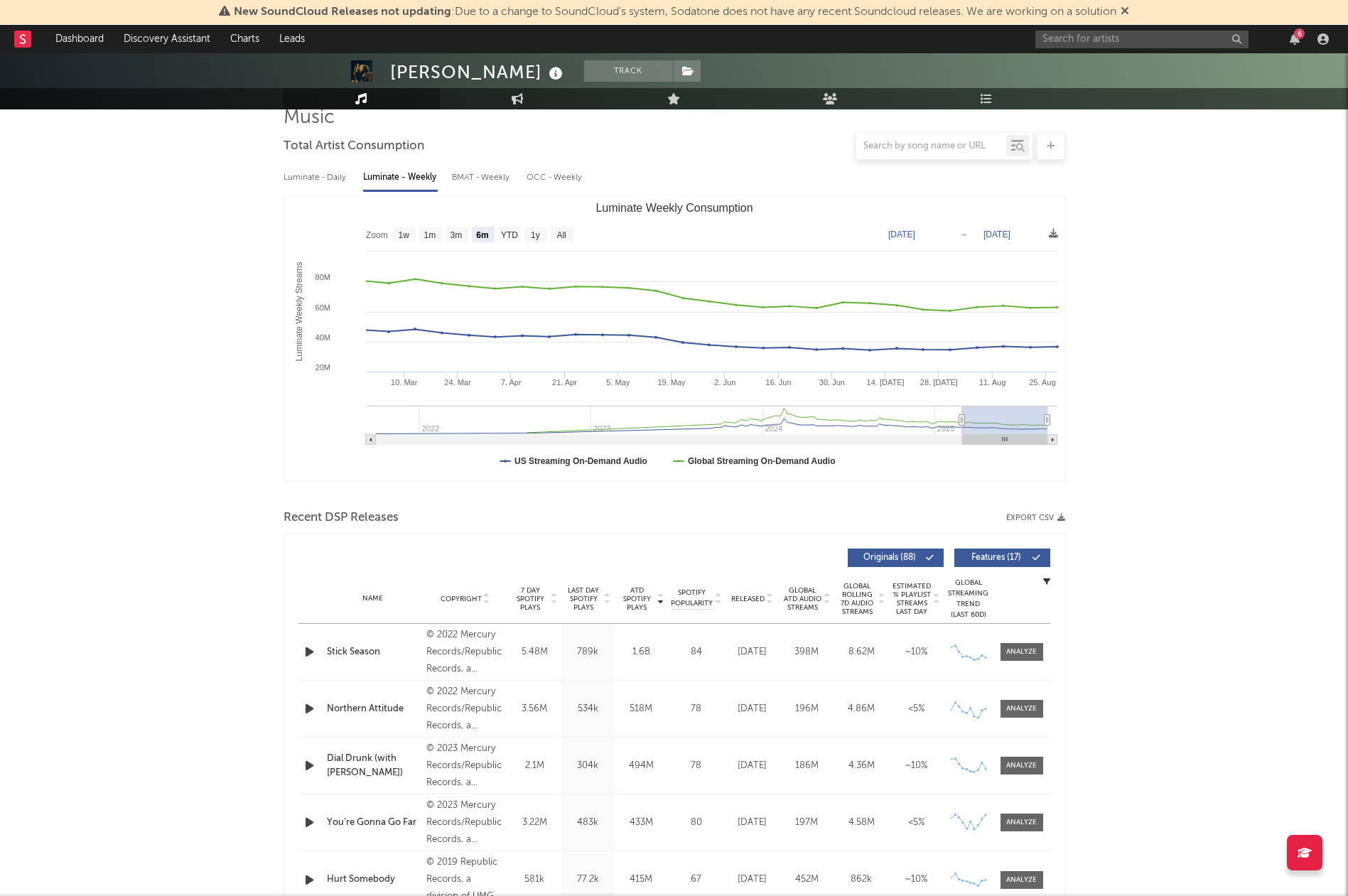
click at [556, 603] on icon at bounding box center [554, 602] width 7 height 6
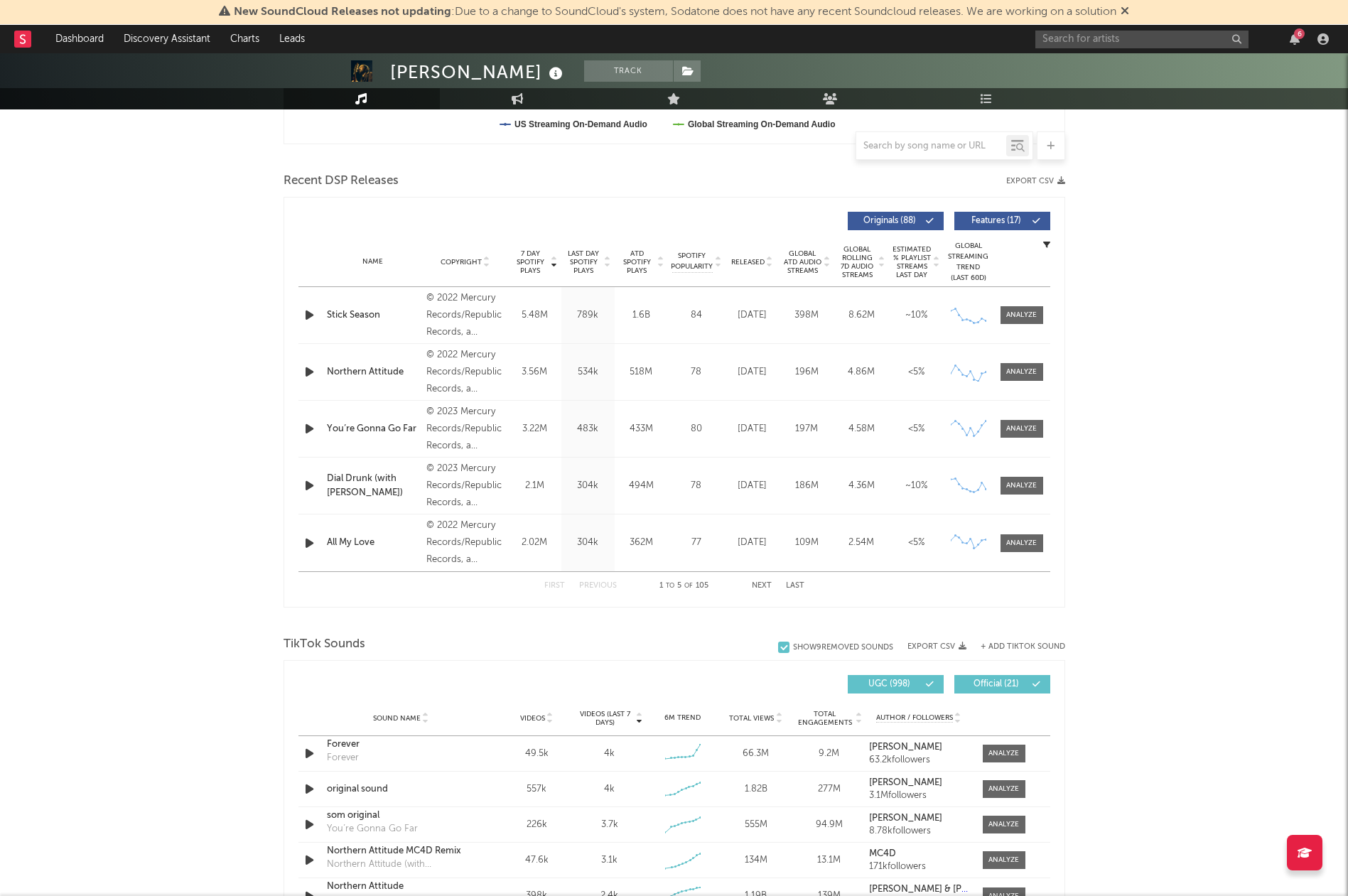
scroll to position [950, 0]
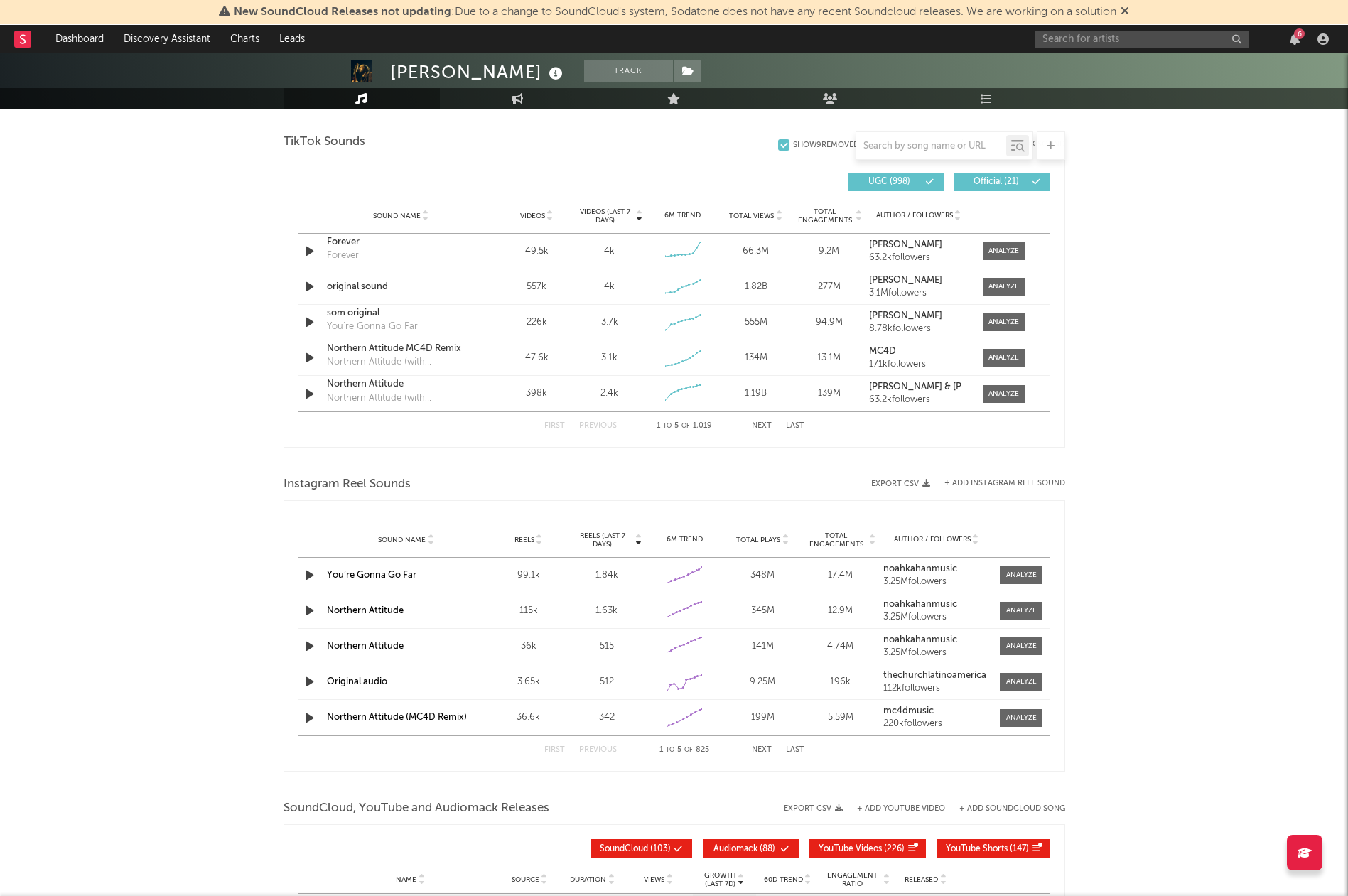
click at [593, 541] on span "Reels (last 7 days)" at bounding box center [602, 540] width 62 height 17
click at [593, 542] on span "Reels (last 7 days)" at bounding box center [602, 540] width 62 height 17
click at [761, 750] on button "Next" at bounding box center [761, 749] width 20 height 8
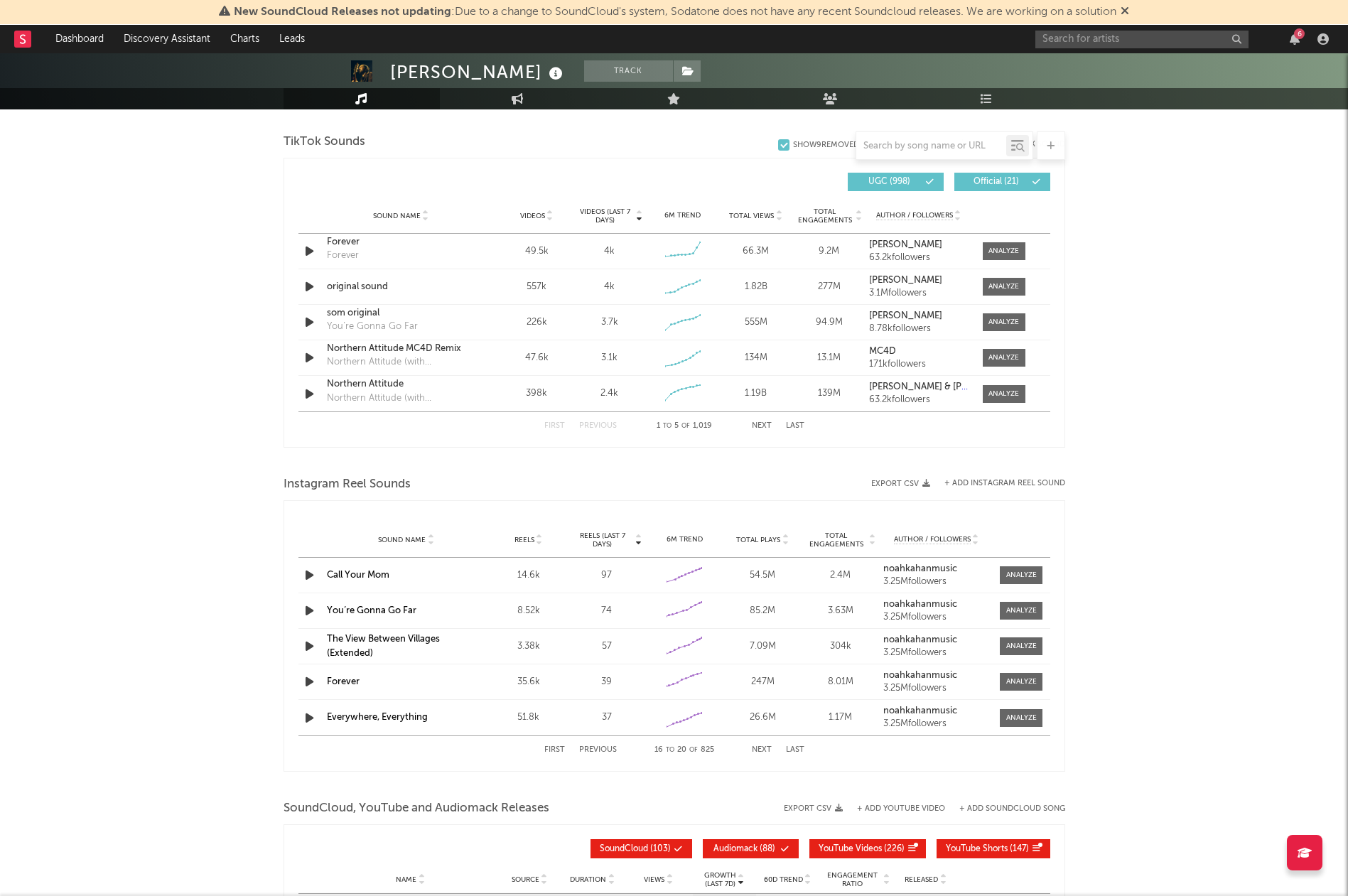
click at [761, 750] on button "Next" at bounding box center [761, 749] width 20 height 8
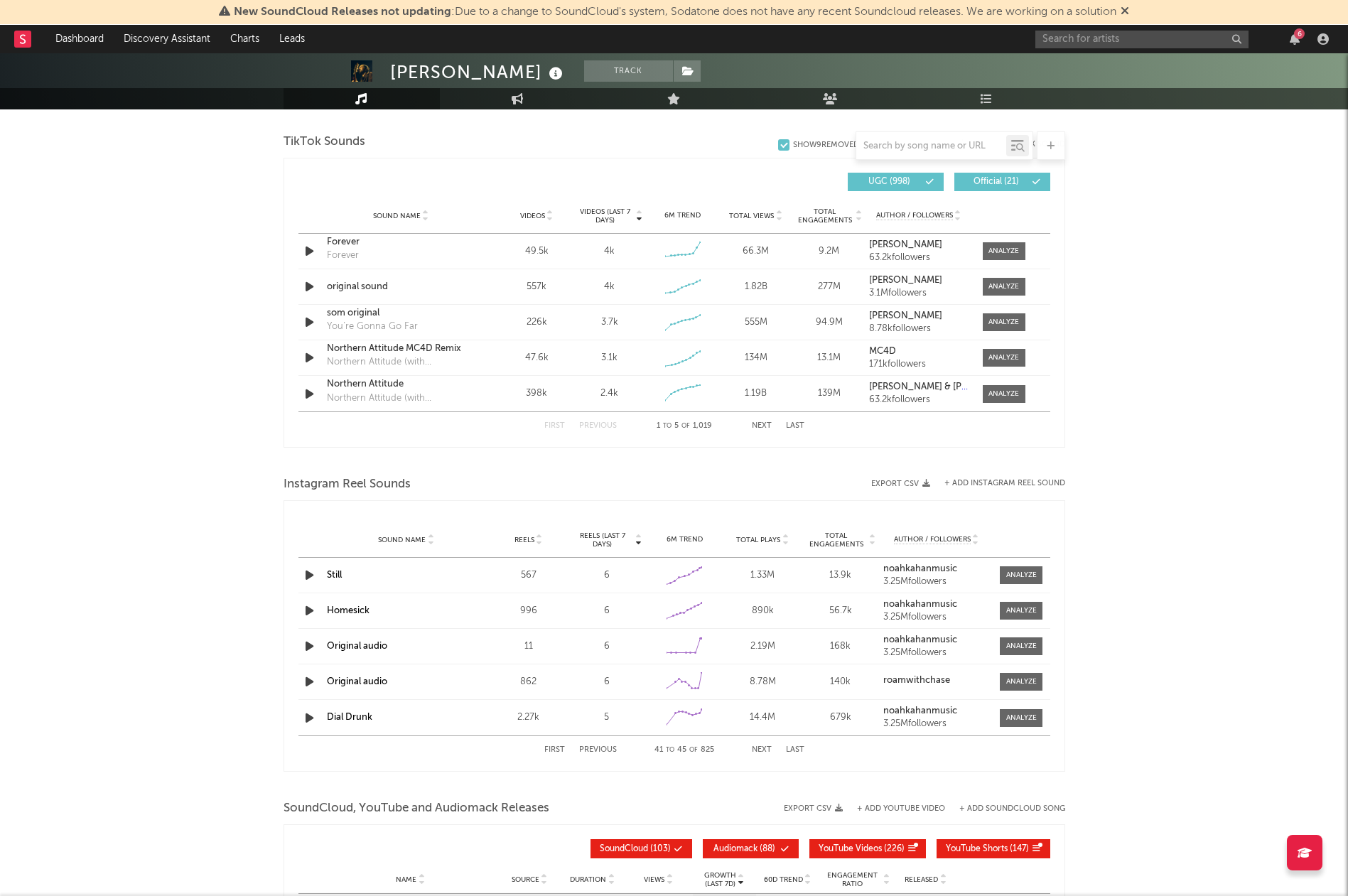
click at [761, 750] on button "Next" at bounding box center [761, 749] width 20 height 8
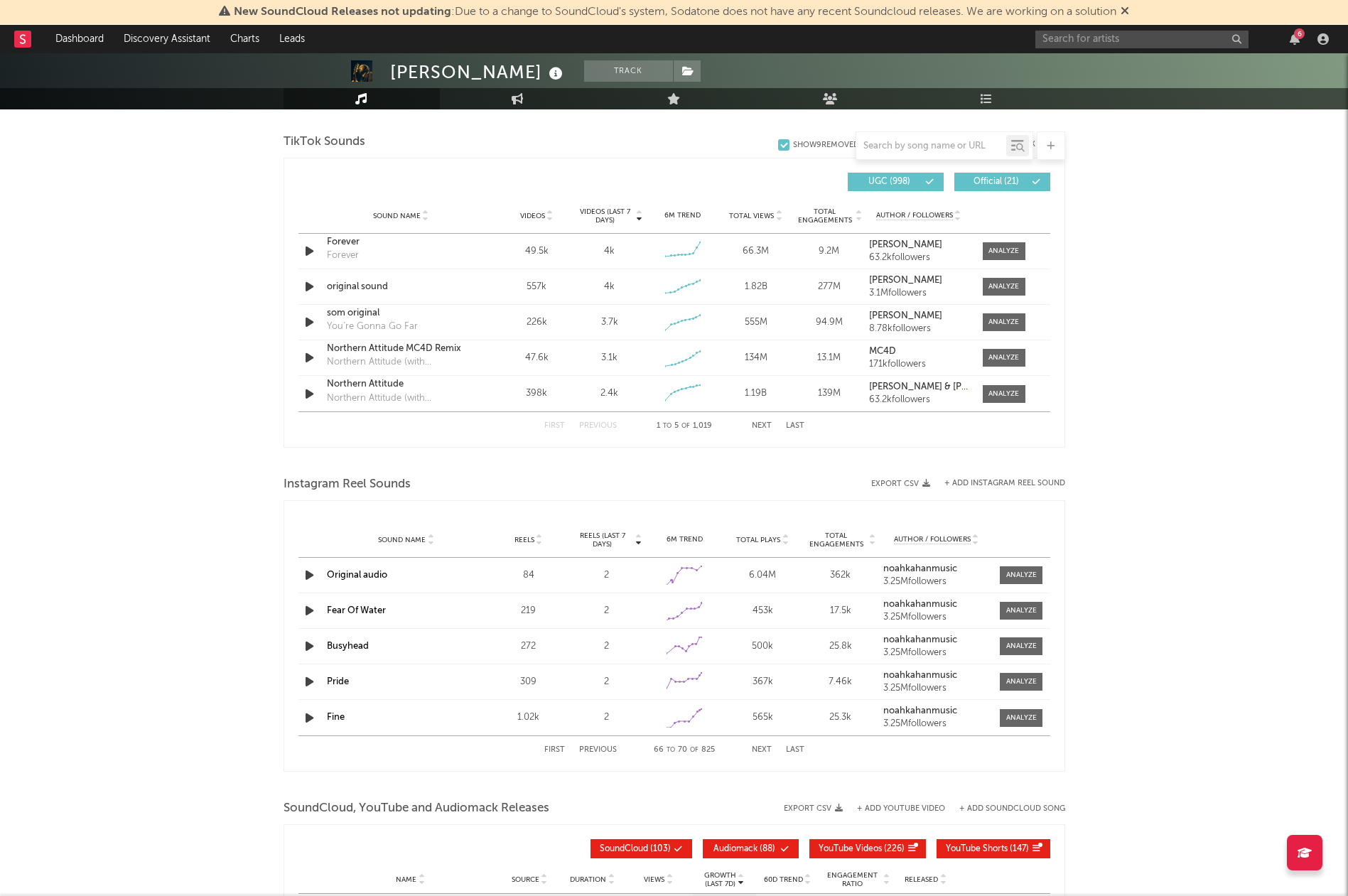
click at [761, 750] on button "Next" at bounding box center [761, 749] width 20 height 8
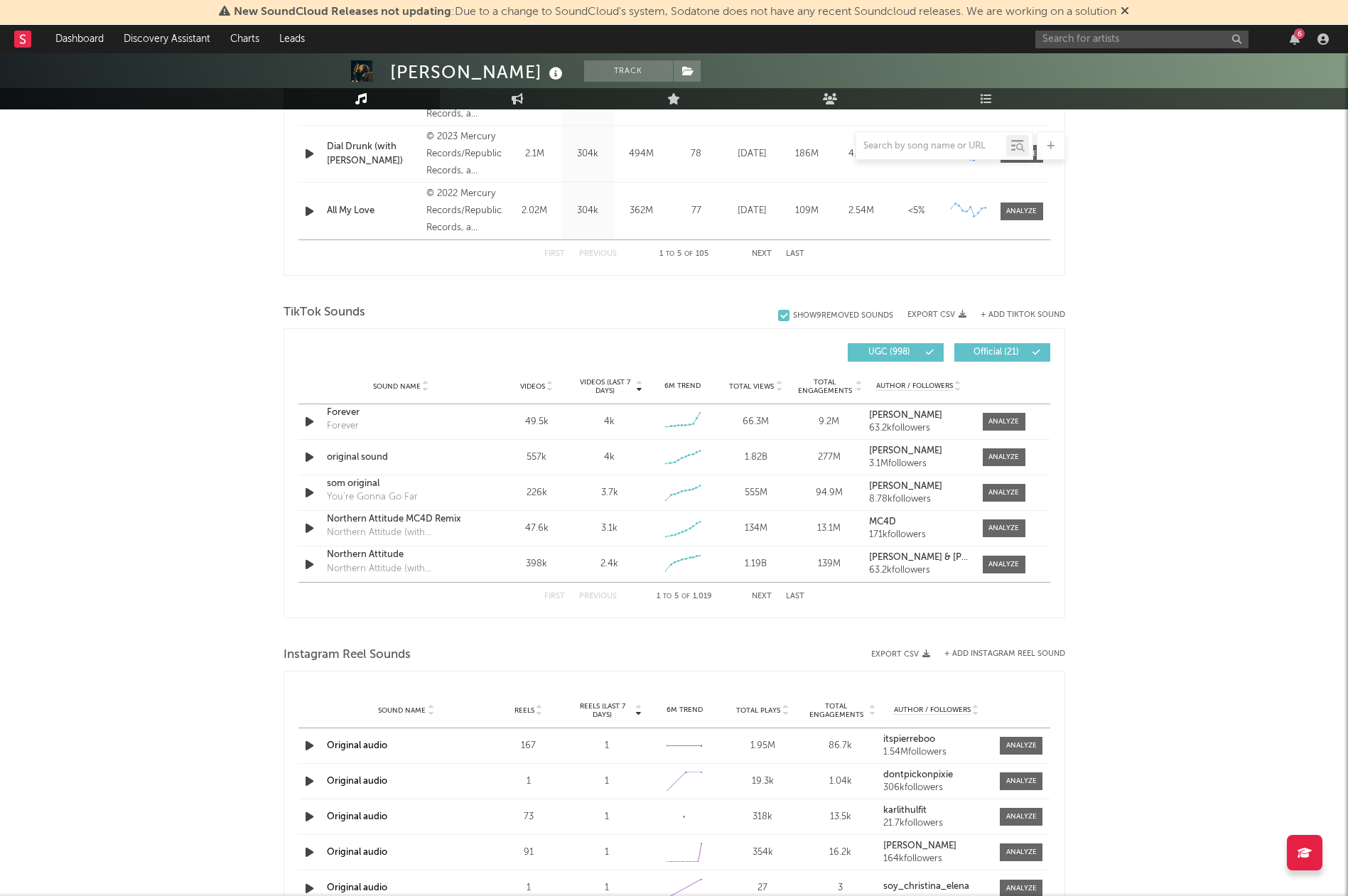
scroll to position [707, 0]
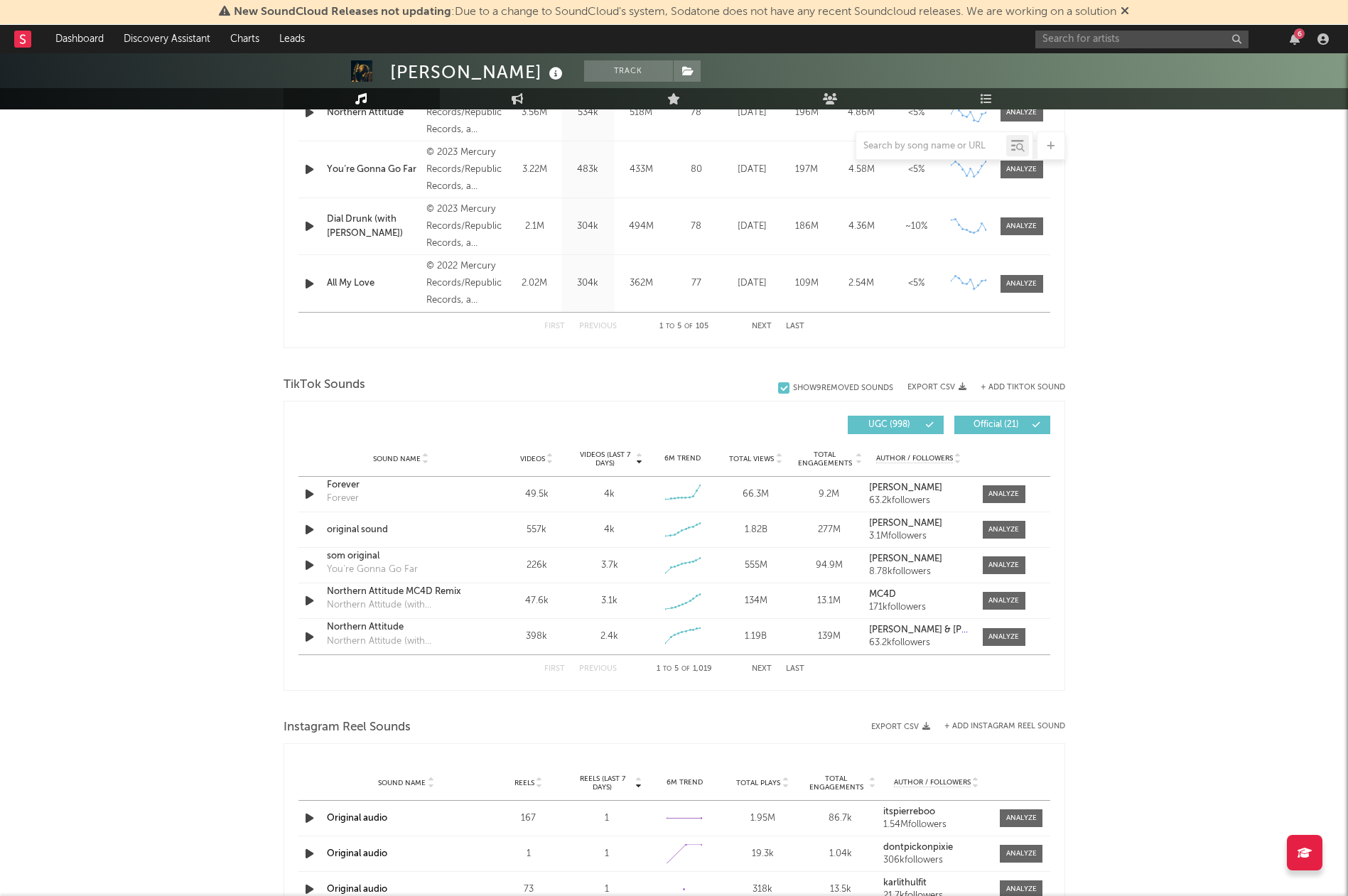
click at [762, 671] on button "Next" at bounding box center [761, 668] width 20 height 8
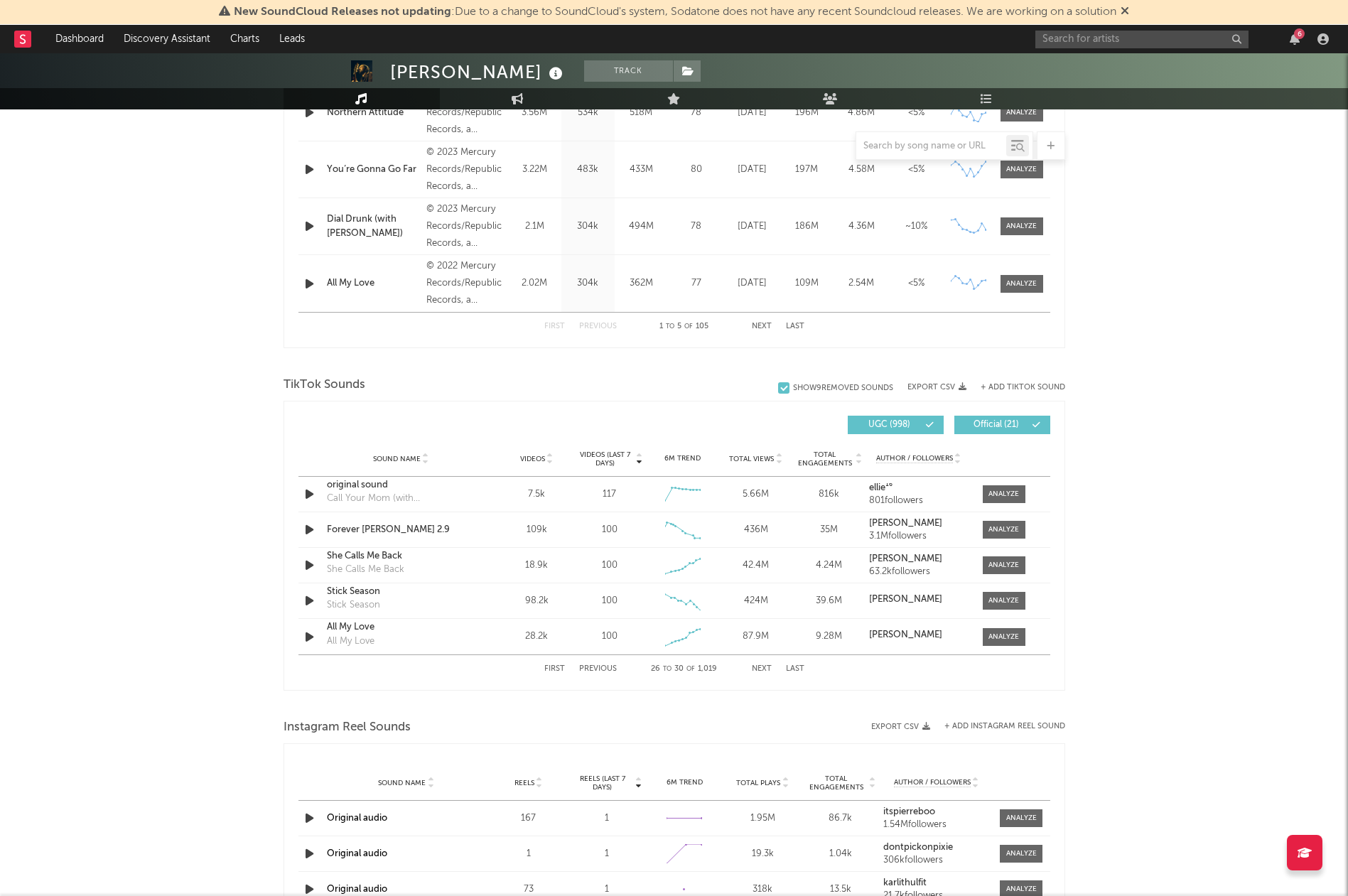
click at [762, 671] on button "Next" at bounding box center [761, 668] width 20 height 8
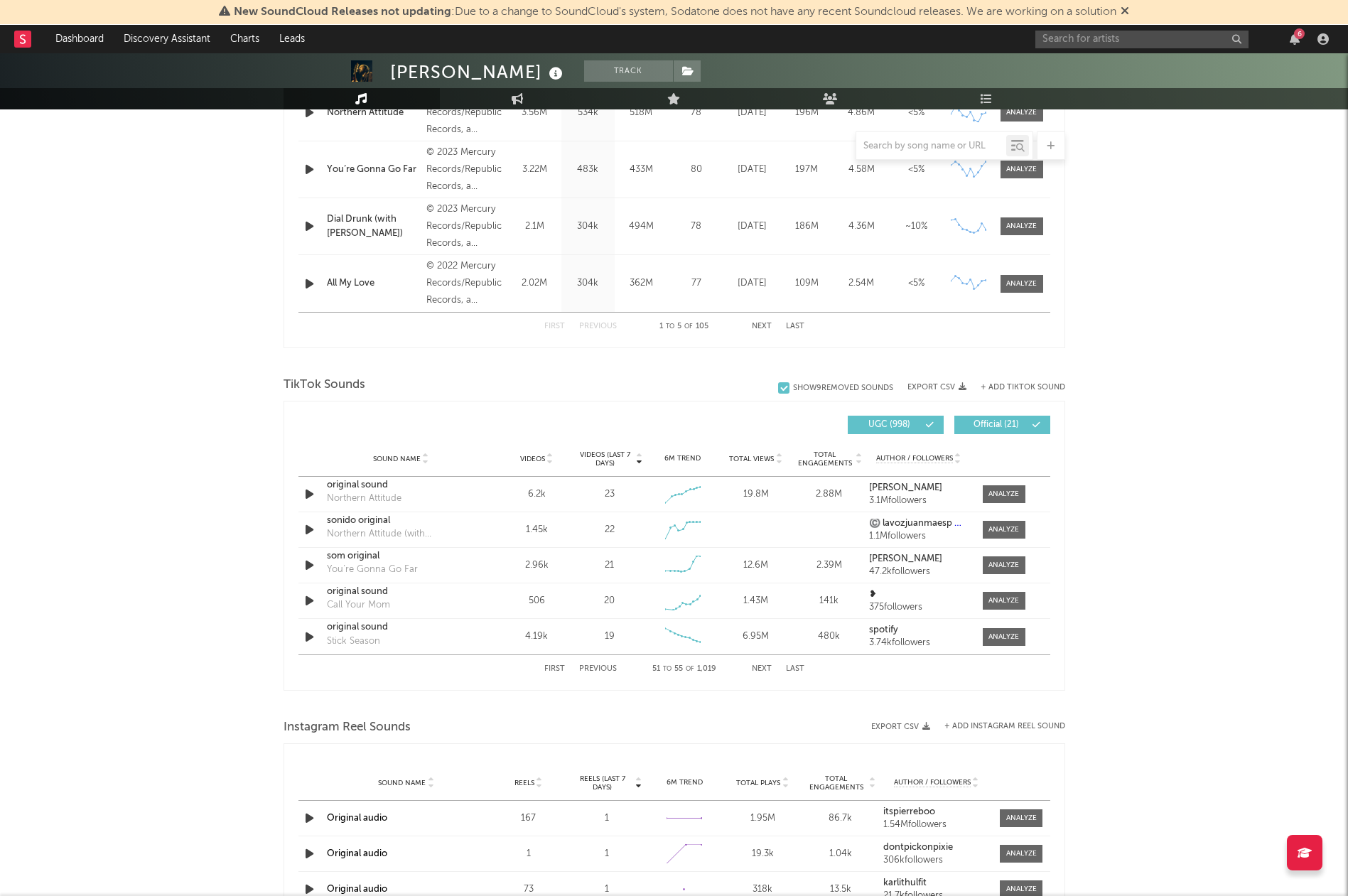
click at [762, 671] on button "Next" at bounding box center [761, 668] width 20 height 8
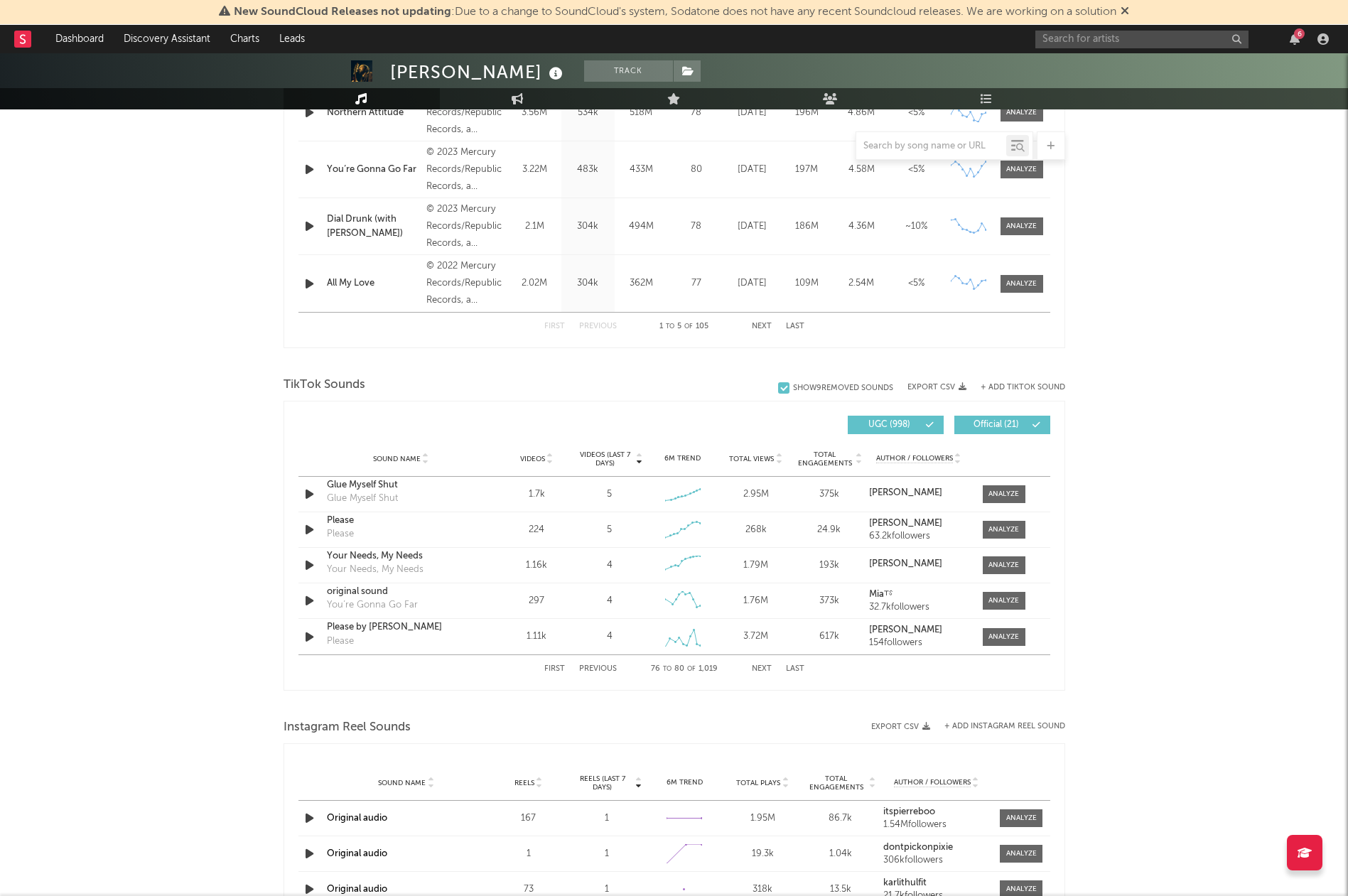
click at [762, 671] on button "Next" at bounding box center [761, 668] width 20 height 8
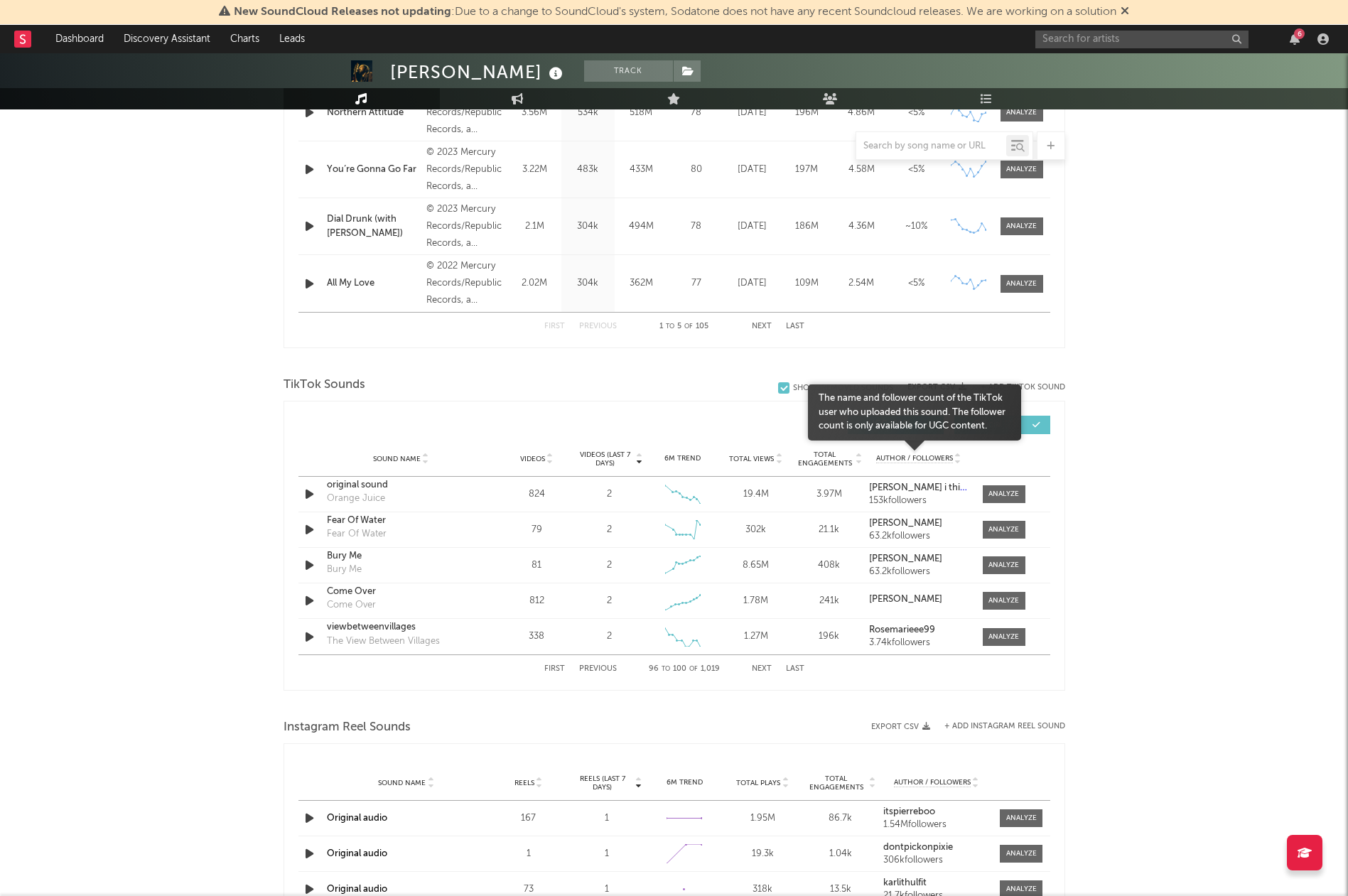
click at [934, 460] on span "Author / Followers" at bounding box center [915, 459] width 77 height 9
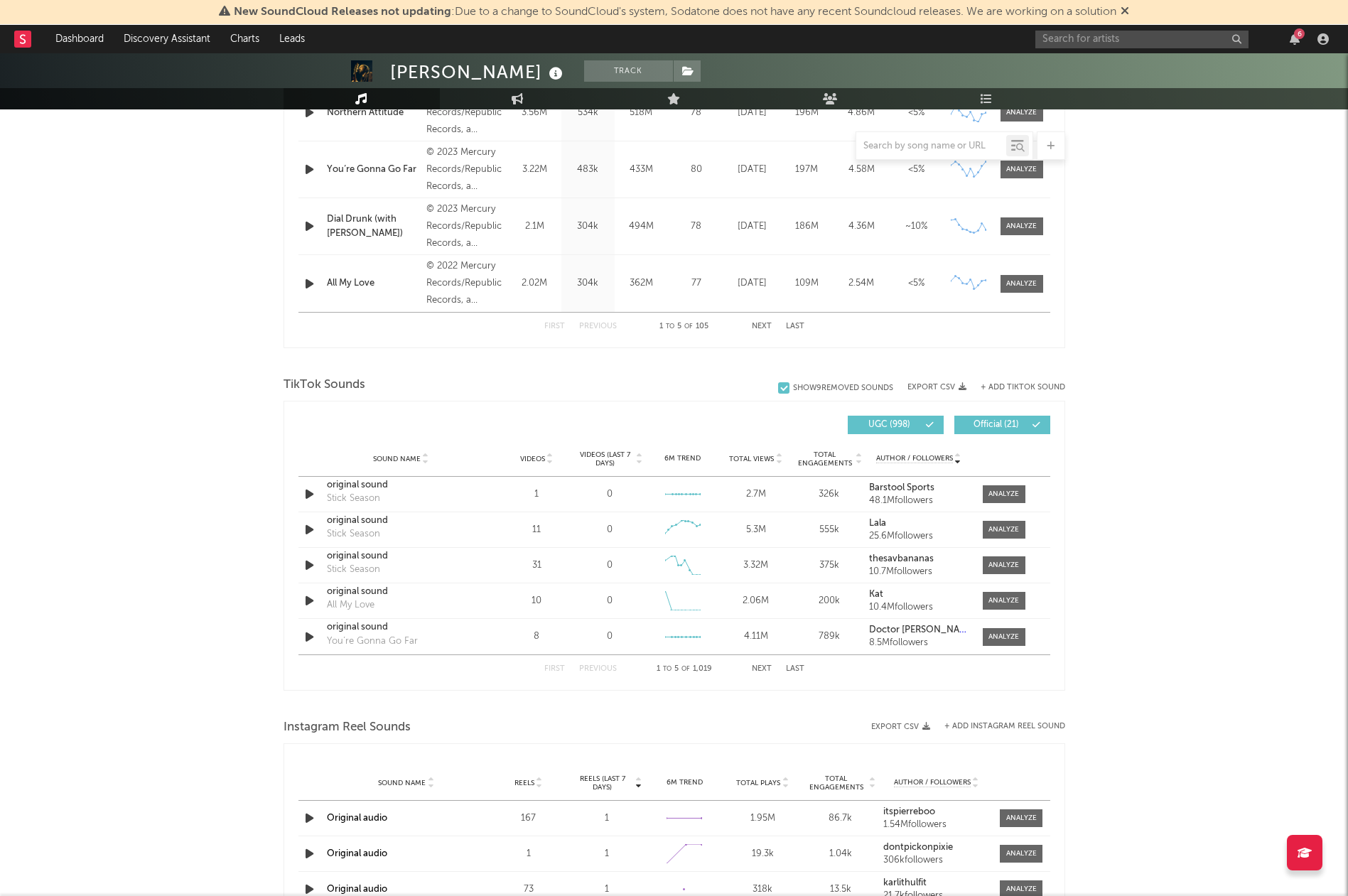
click at [756, 668] on button "Next" at bounding box center [761, 668] width 20 height 8
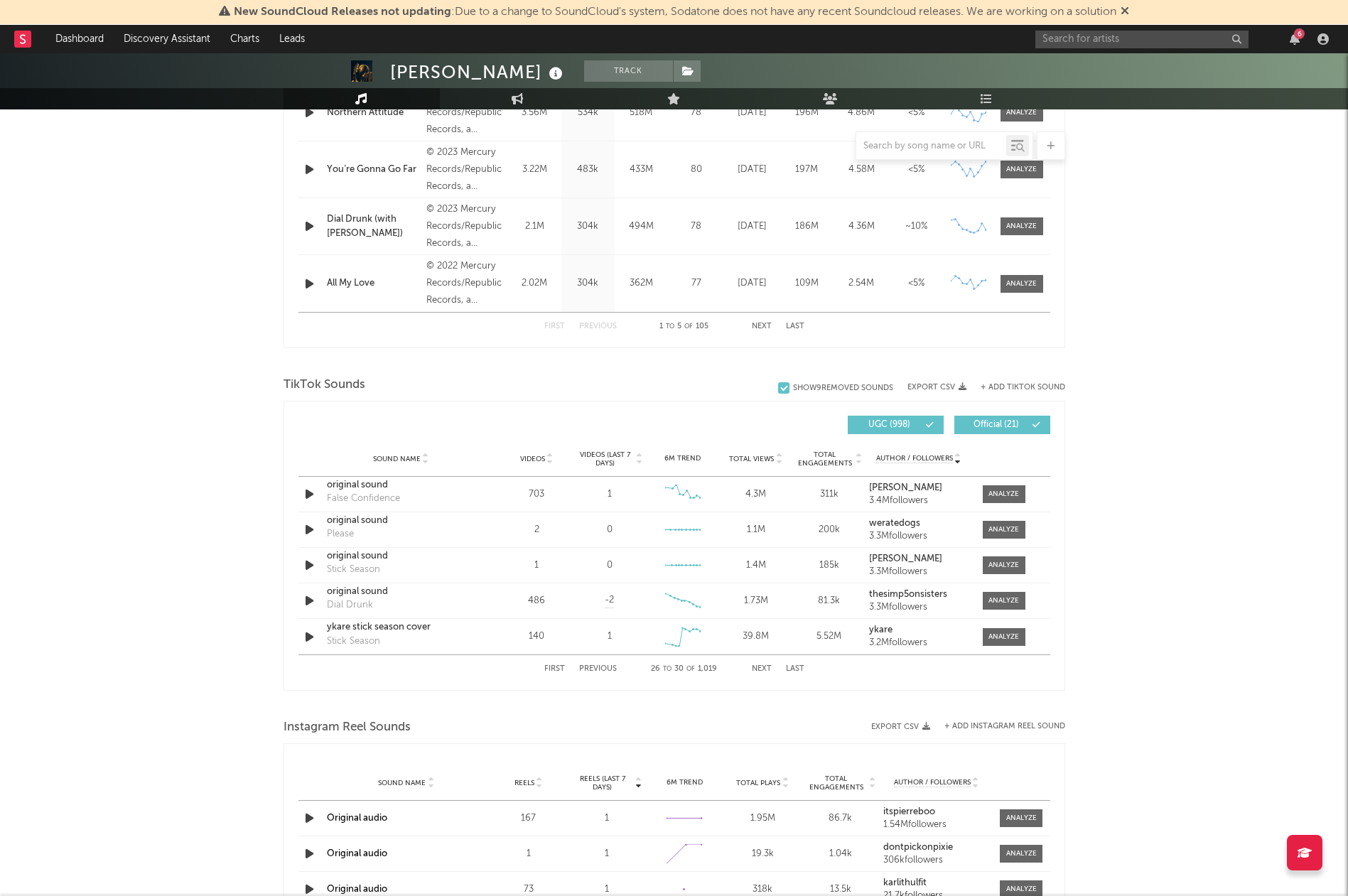
click at [756, 668] on button "Next" at bounding box center [761, 668] width 20 height 8
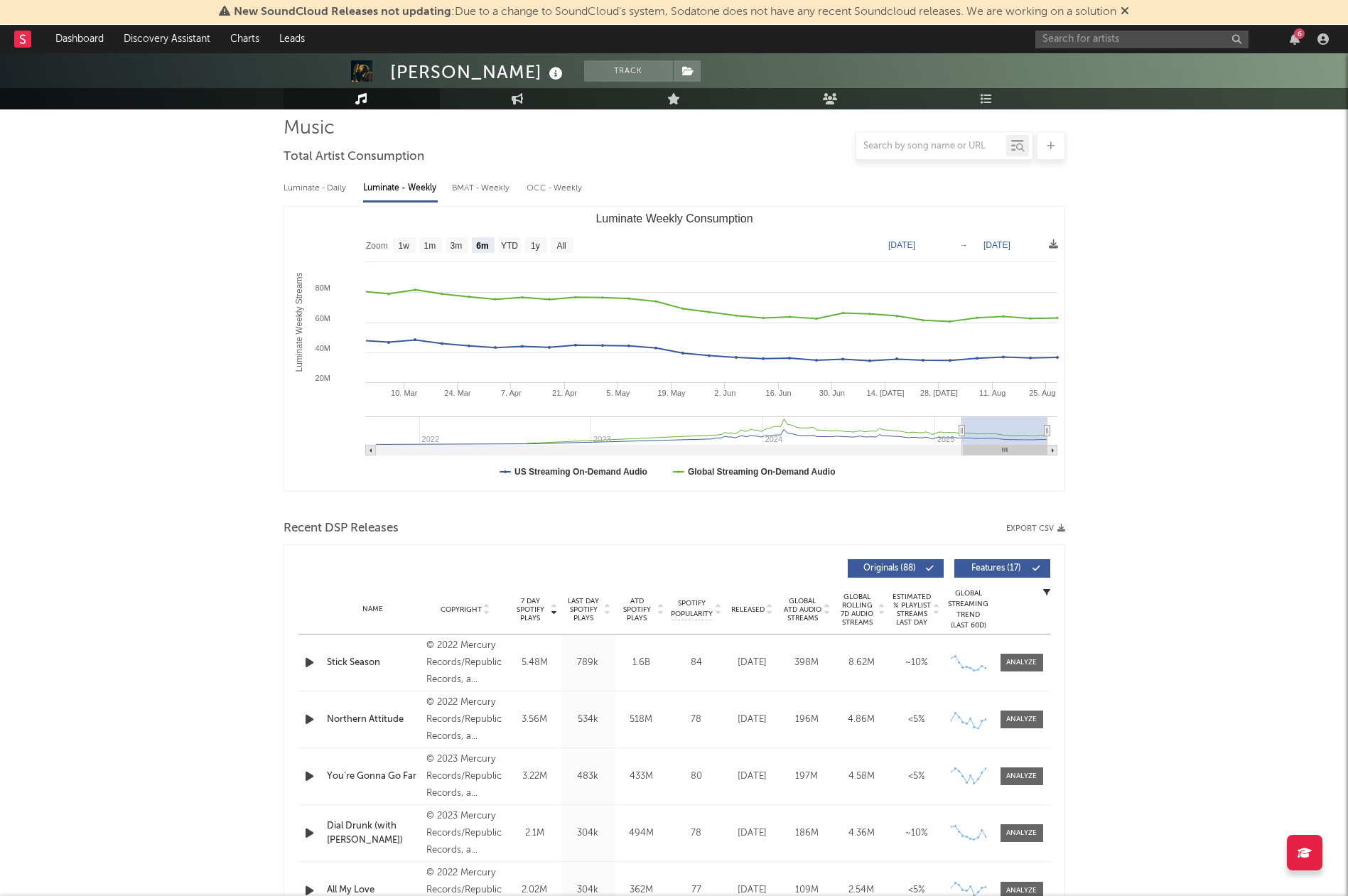
scroll to position [0, 0]
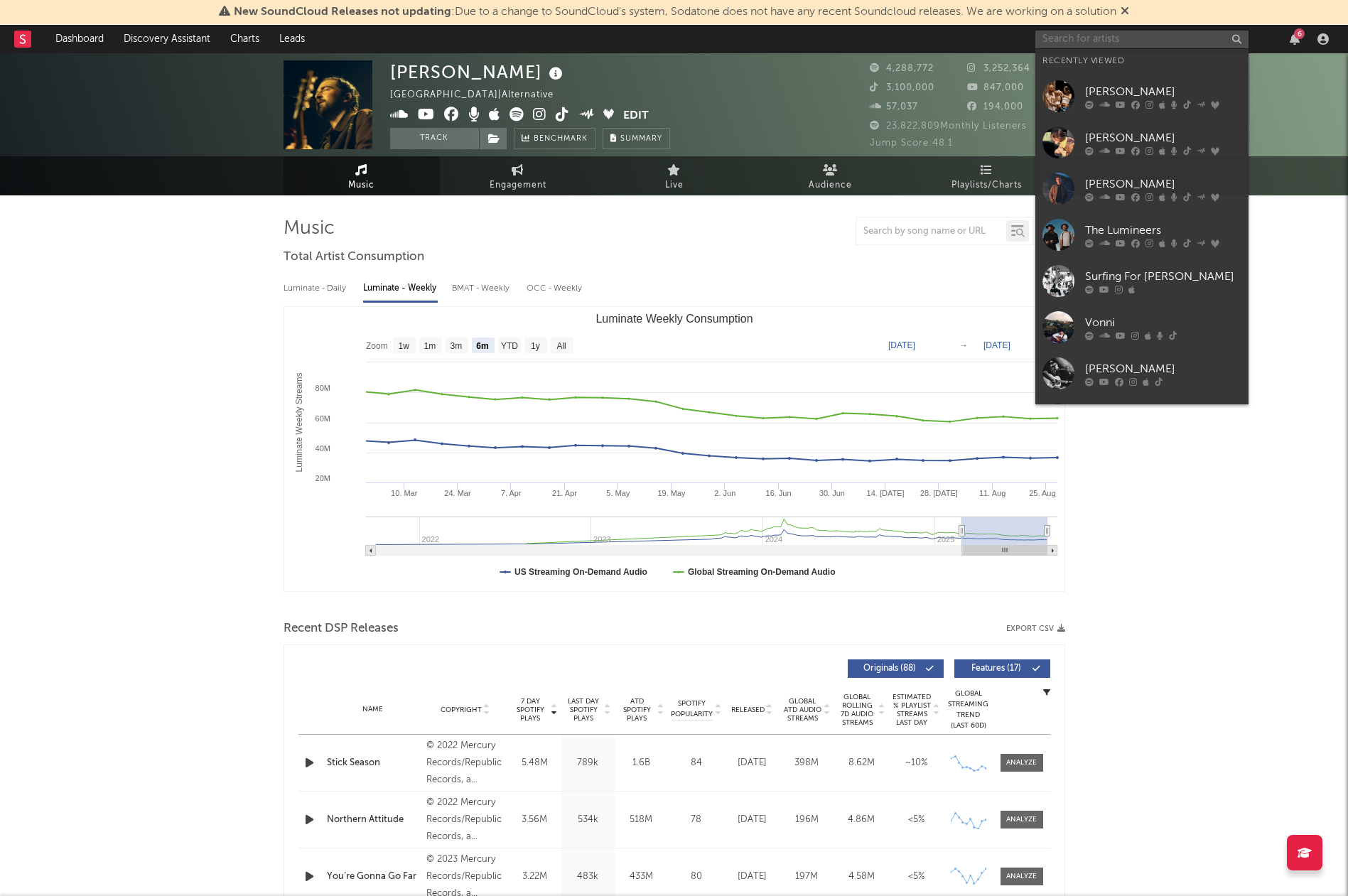
click at [1148, 33] on input "text" at bounding box center [1142, 39] width 213 height 18
click at [1115, 270] on div "Surfing For [PERSON_NAME]" at bounding box center [1163, 276] width 156 height 17
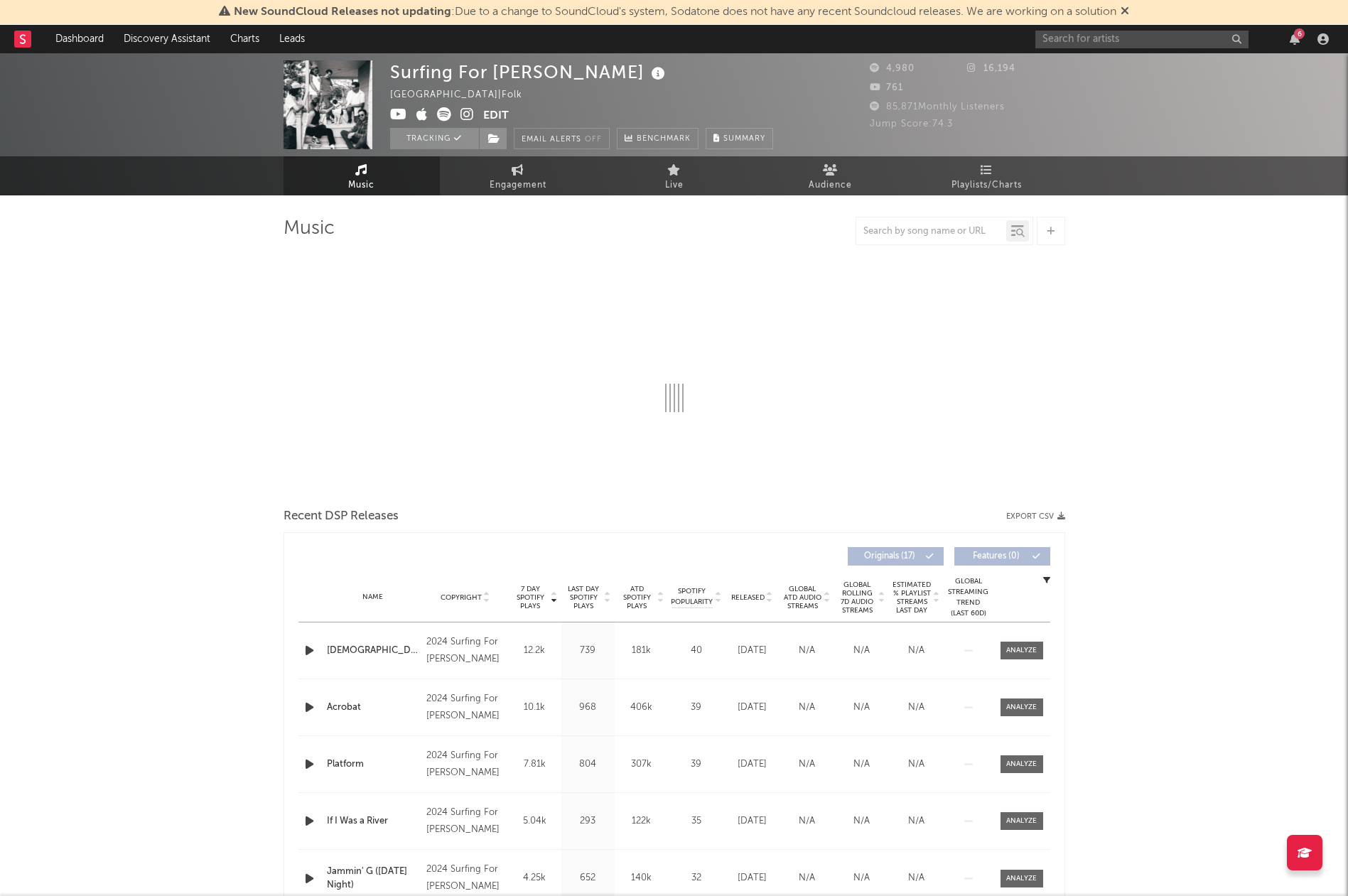
select select "6m"
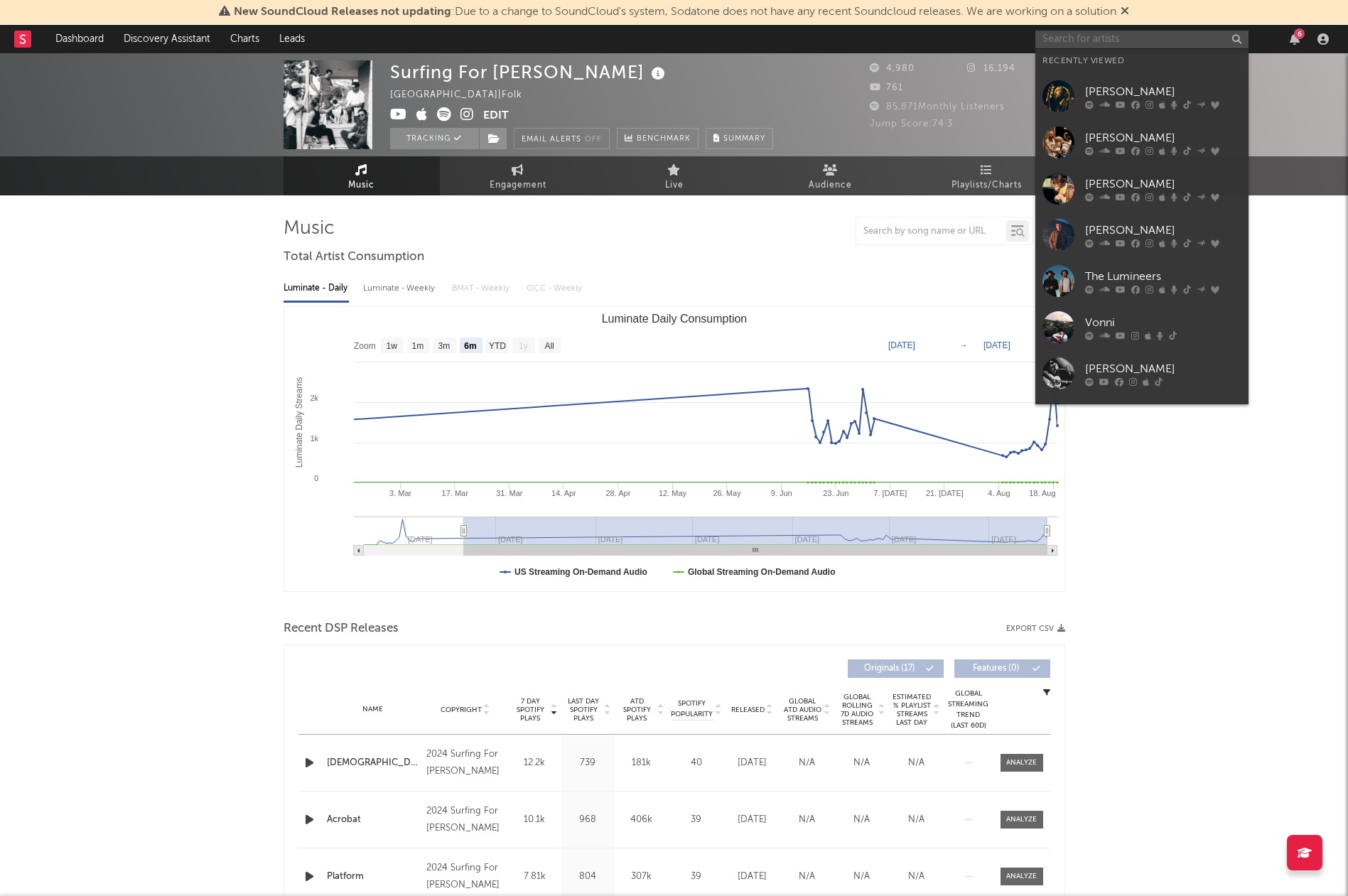
click at [1148, 41] on input "text" at bounding box center [1142, 39] width 213 height 18
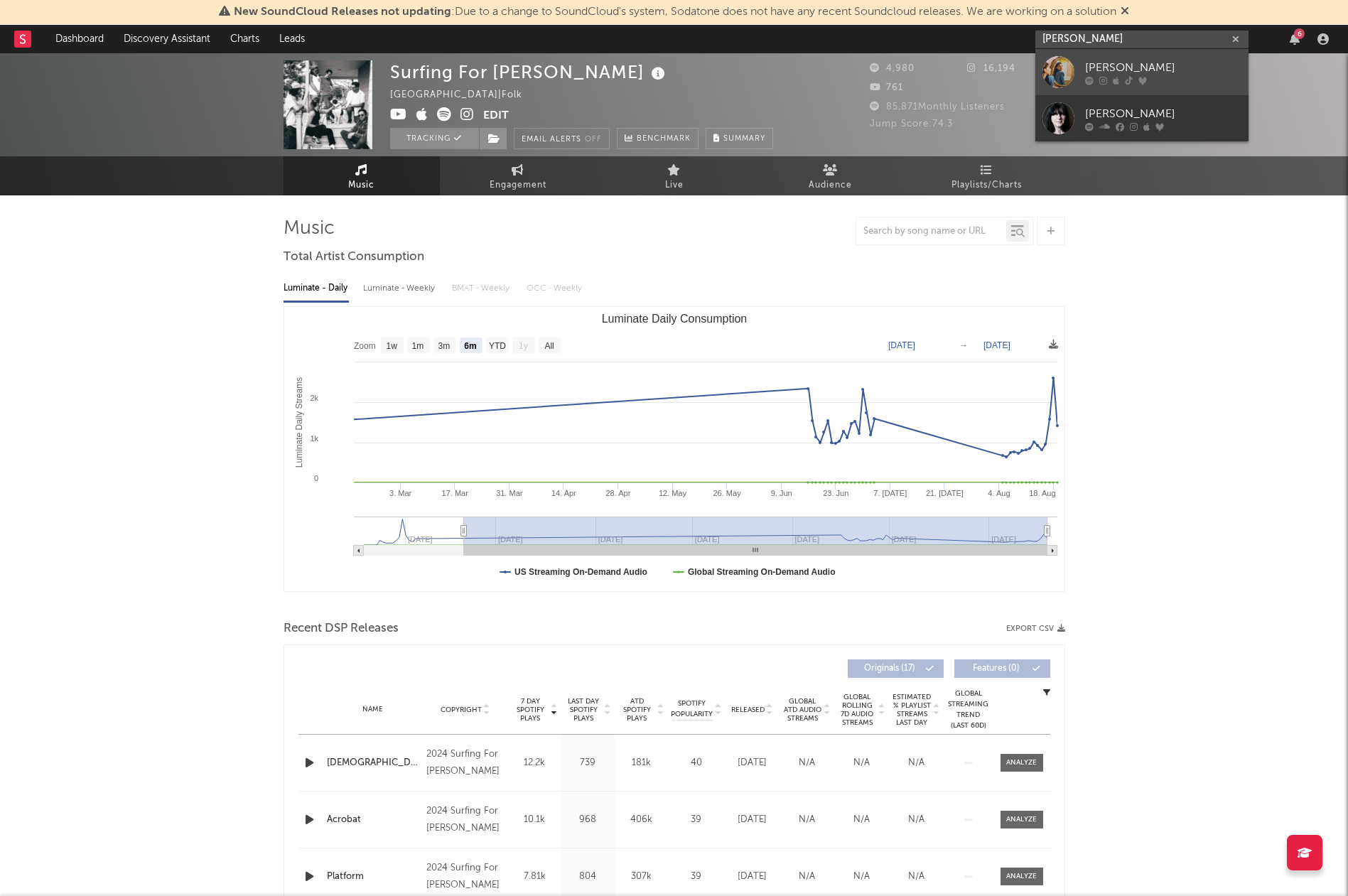
type input "[PERSON_NAME]"
click at [1142, 66] on div "[PERSON_NAME]" at bounding box center [1163, 67] width 156 height 17
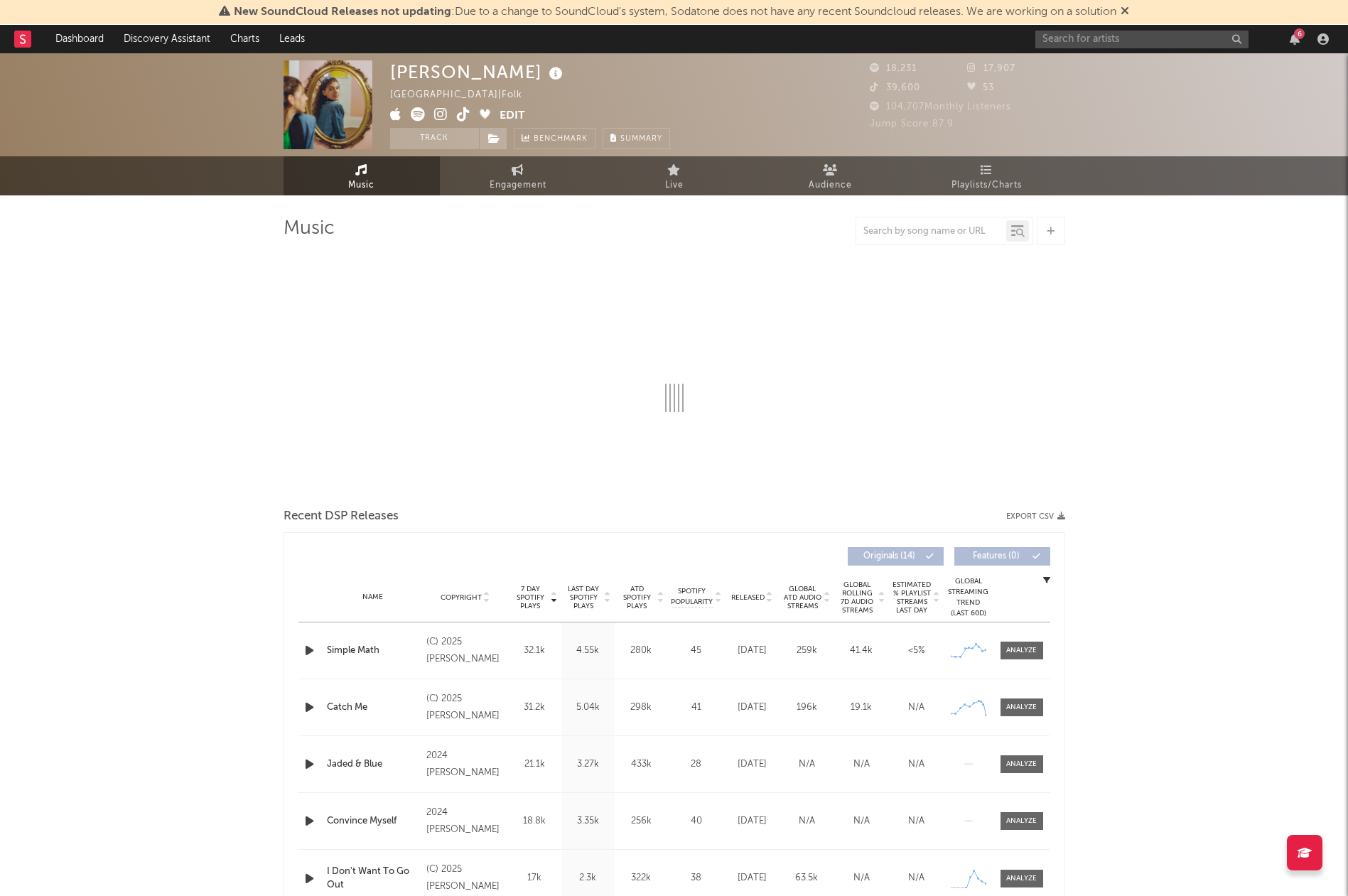
select select "6m"
